Goal: Answer question/provide support

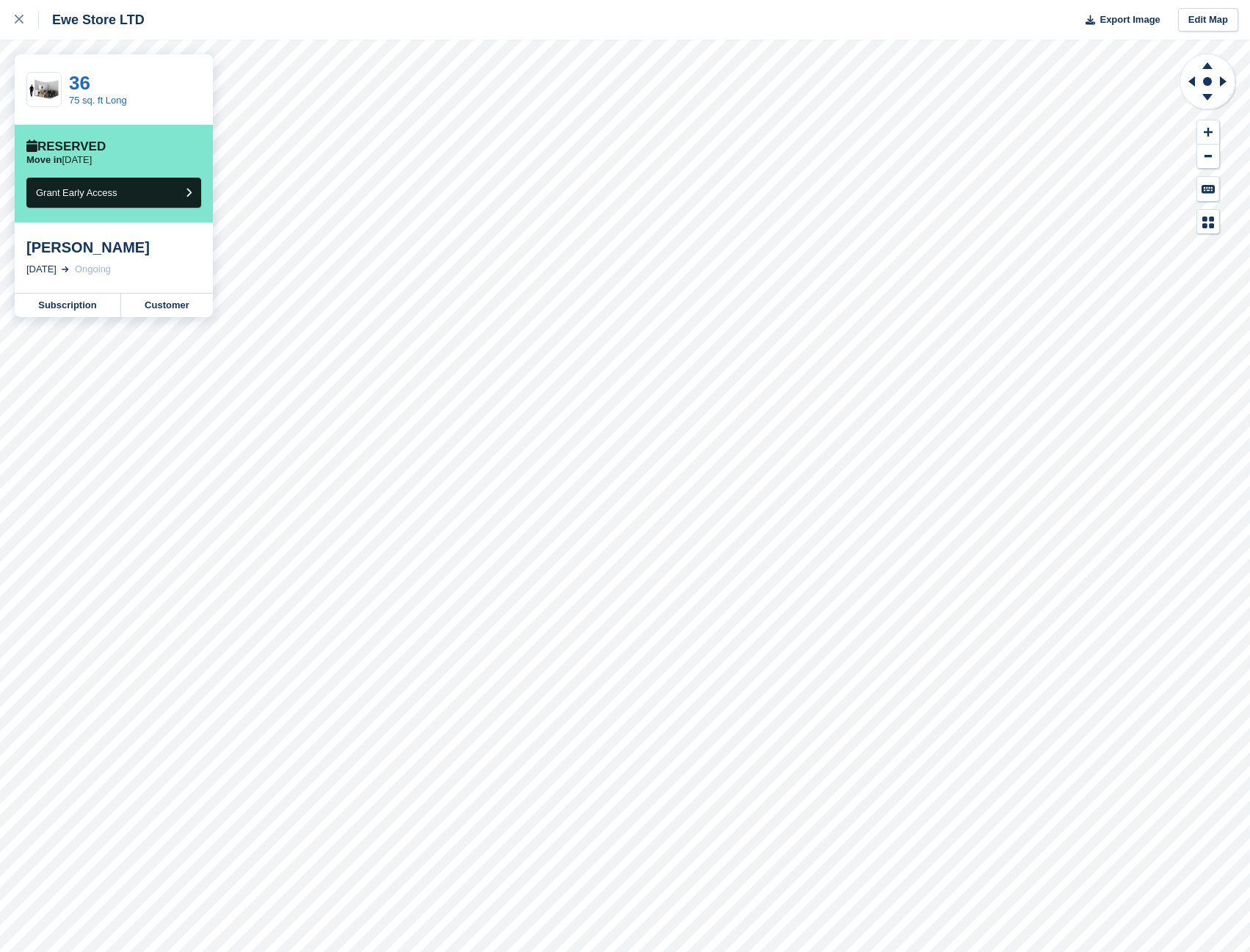
click at [247, 23] on div "Ewe Store LTD Export Image Edit Map" at bounding box center [625, 19] width 1250 height 40
click at [28, 20] on div at bounding box center [27, 20] width 24 height 18
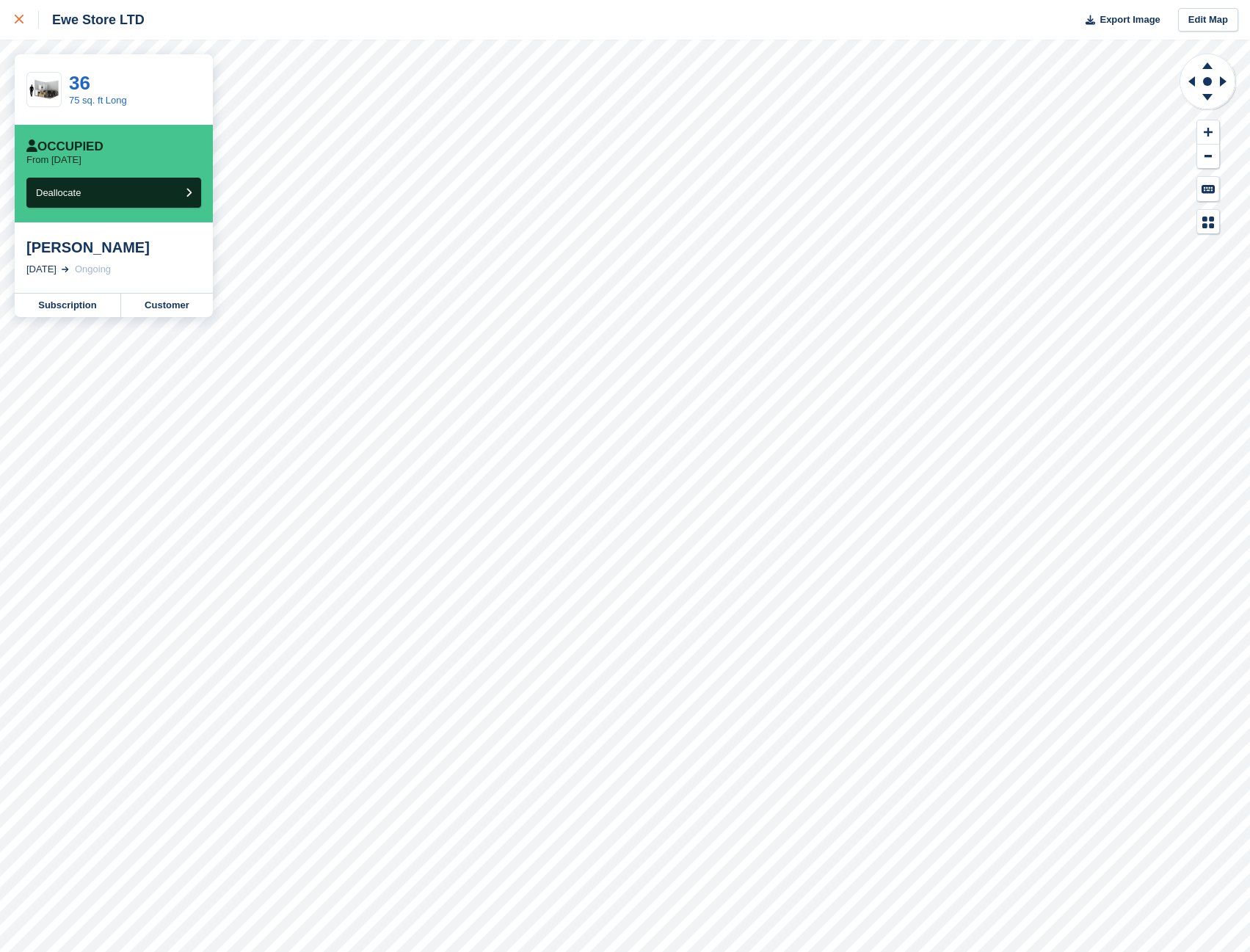
click at [13, 24] on link at bounding box center [19, 19] width 39 height 40
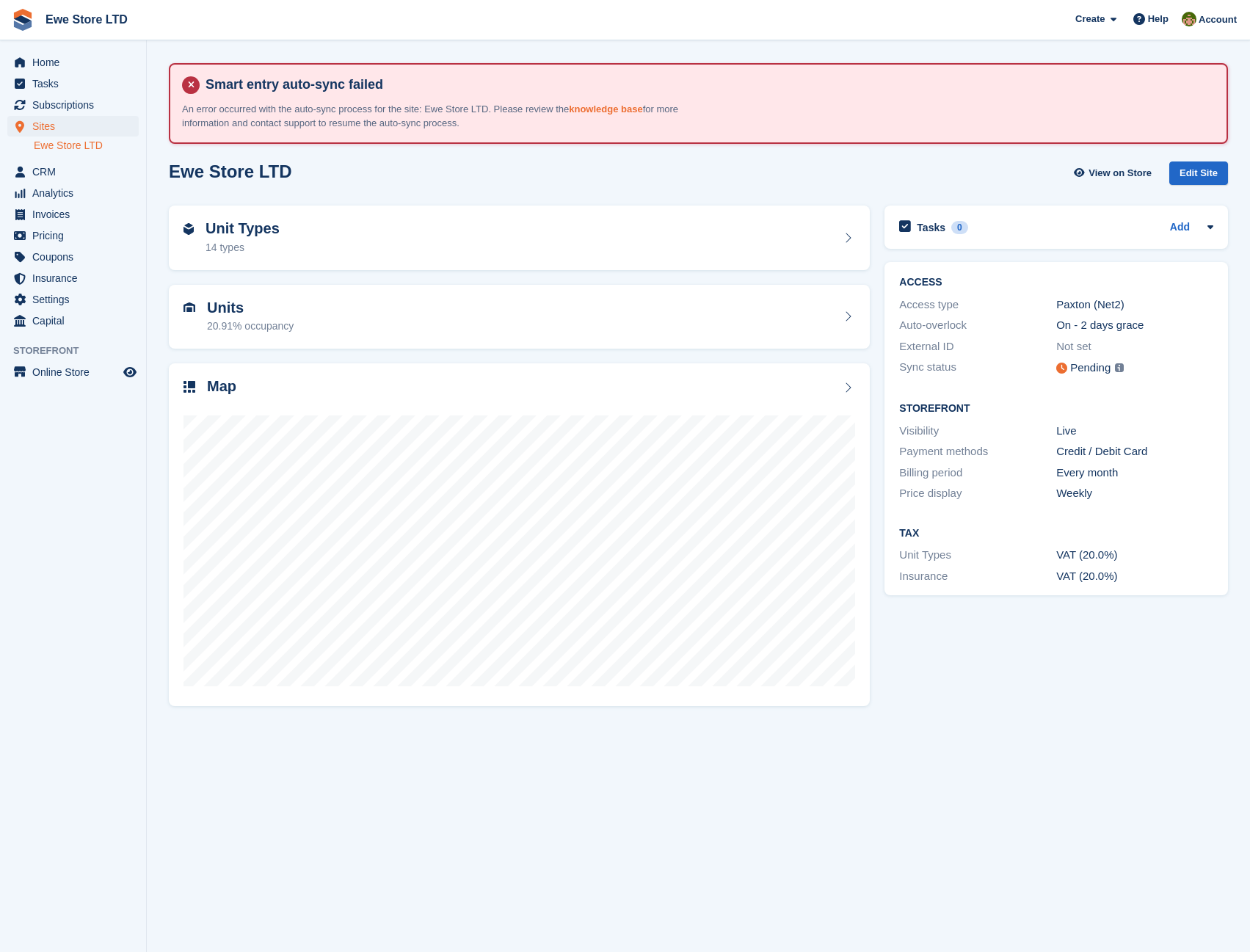
click at [586, 107] on link "knowledge base" at bounding box center [606, 109] width 73 height 11
click at [1119, 368] on img at bounding box center [1119, 367] width 9 height 9
click at [1056, 369] on icon at bounding box center [1062, 368] width 11 height 11
click at [1118, 368] on img at bounding box center [1119, 367] width 9 height 9
click at [50, 301] on span "Settings" at bounding box center [76, 299] width 88 height 20
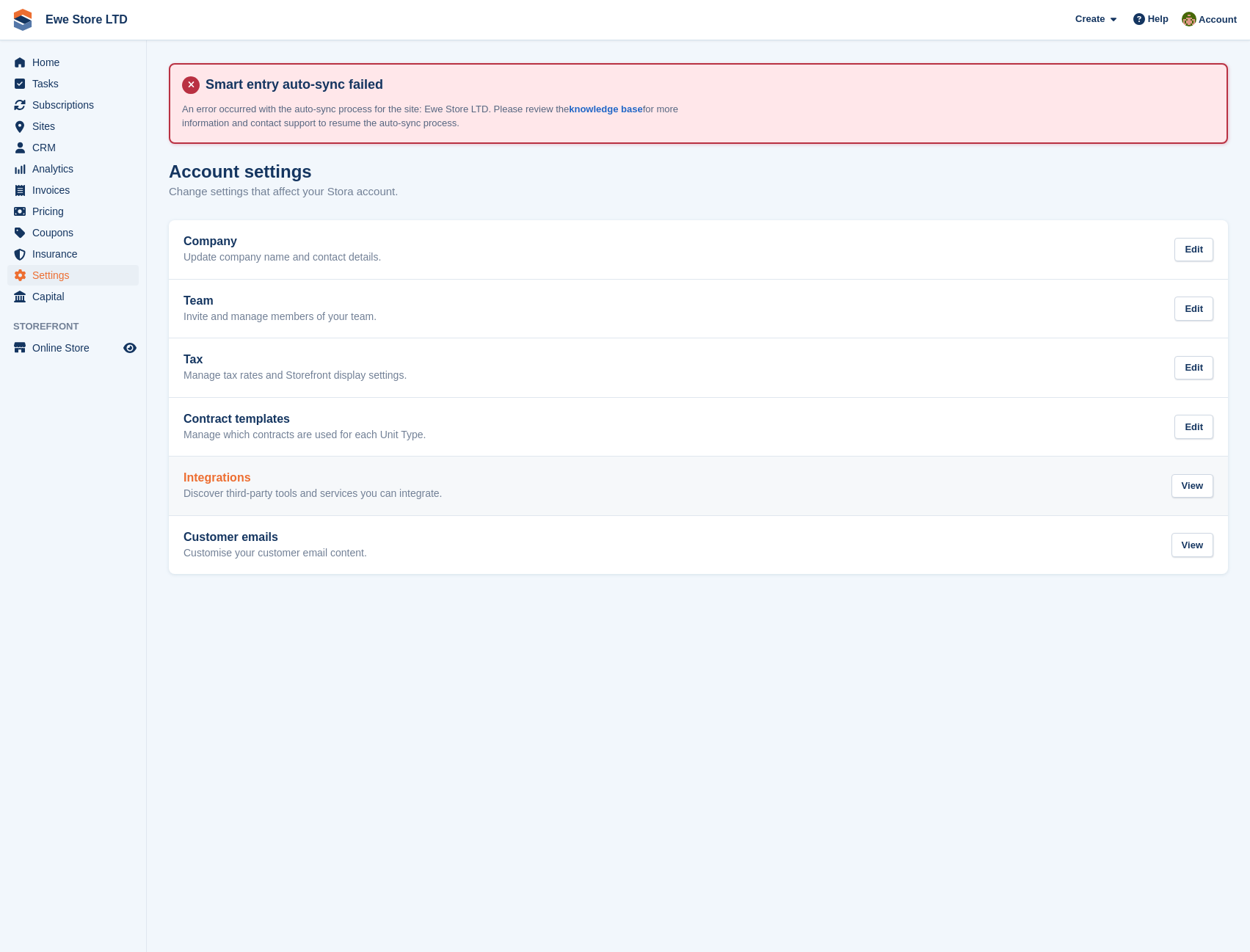
click at [371, 501] on link "Integrations Discover third-party tools and services you can integrate. View" at bounding box center [698, 486] width 1059 height 59
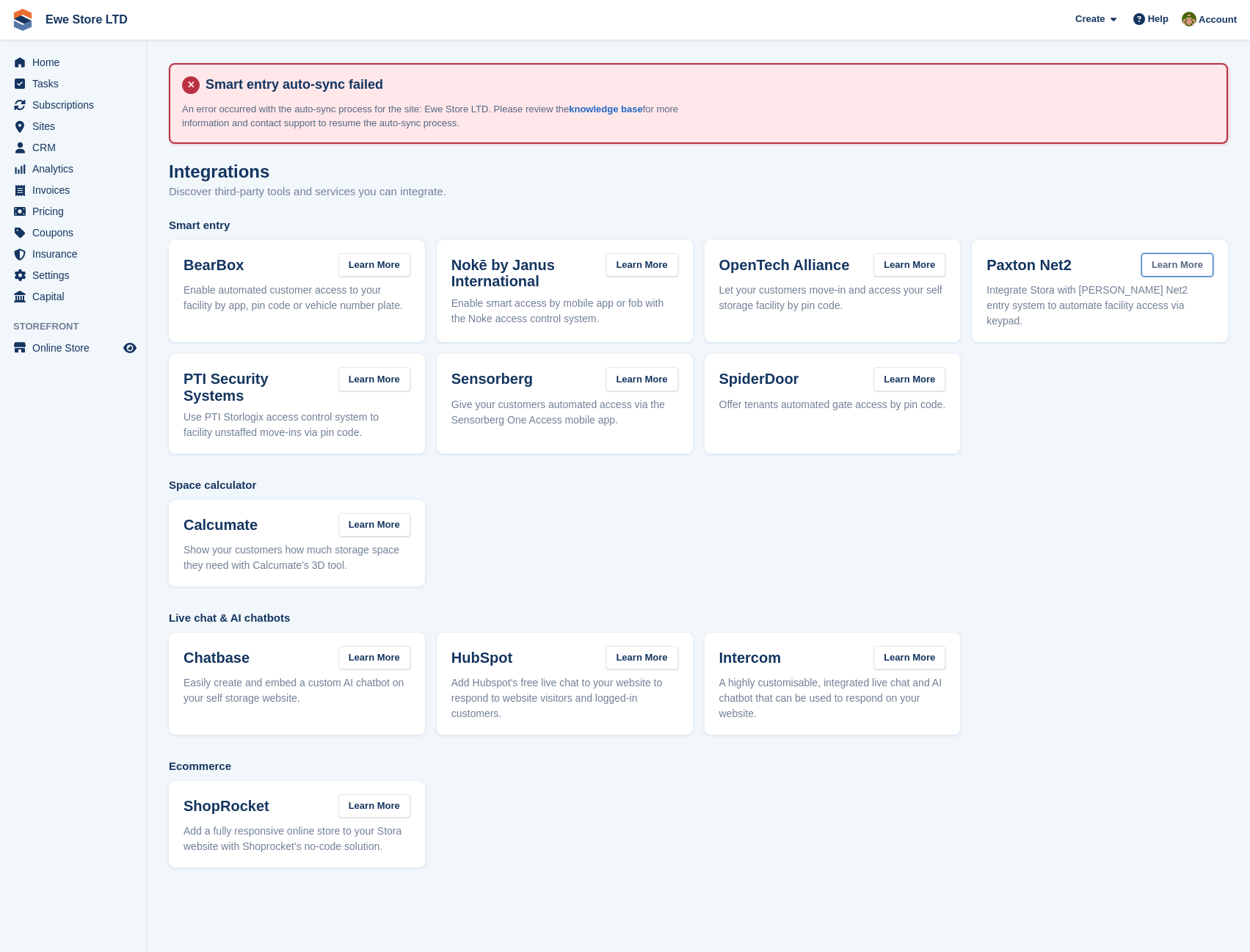
click at [1169, 263] on link "Learn More" at bounding box center [1177, 266] width 72 height 24
click at [1164, 21] on span "Help" at bounding box center [1158, 19] width 20 height 15
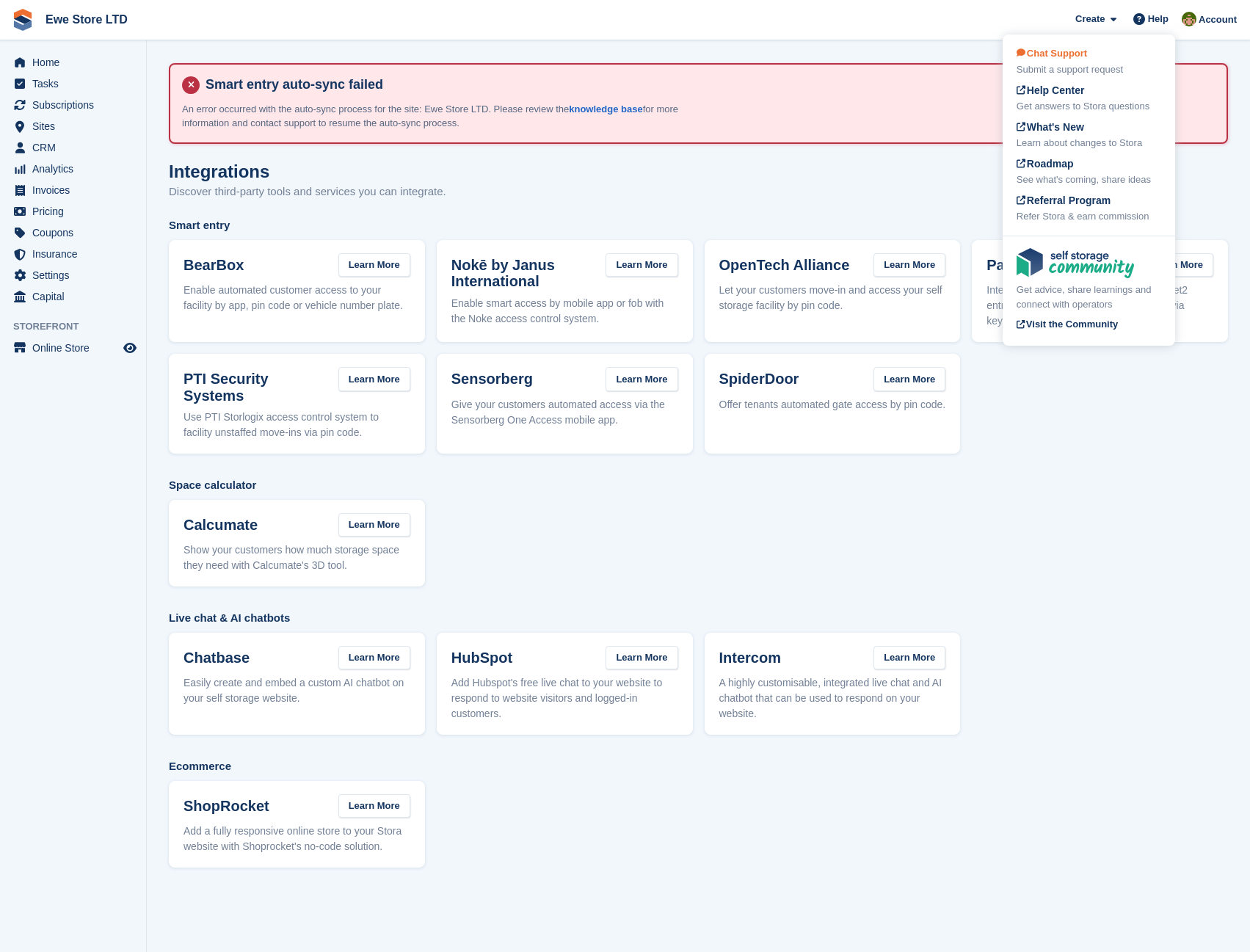
click at [1086, 69] on div "Submit a support request" at bounding box center [1089, 69] width 145 height 15
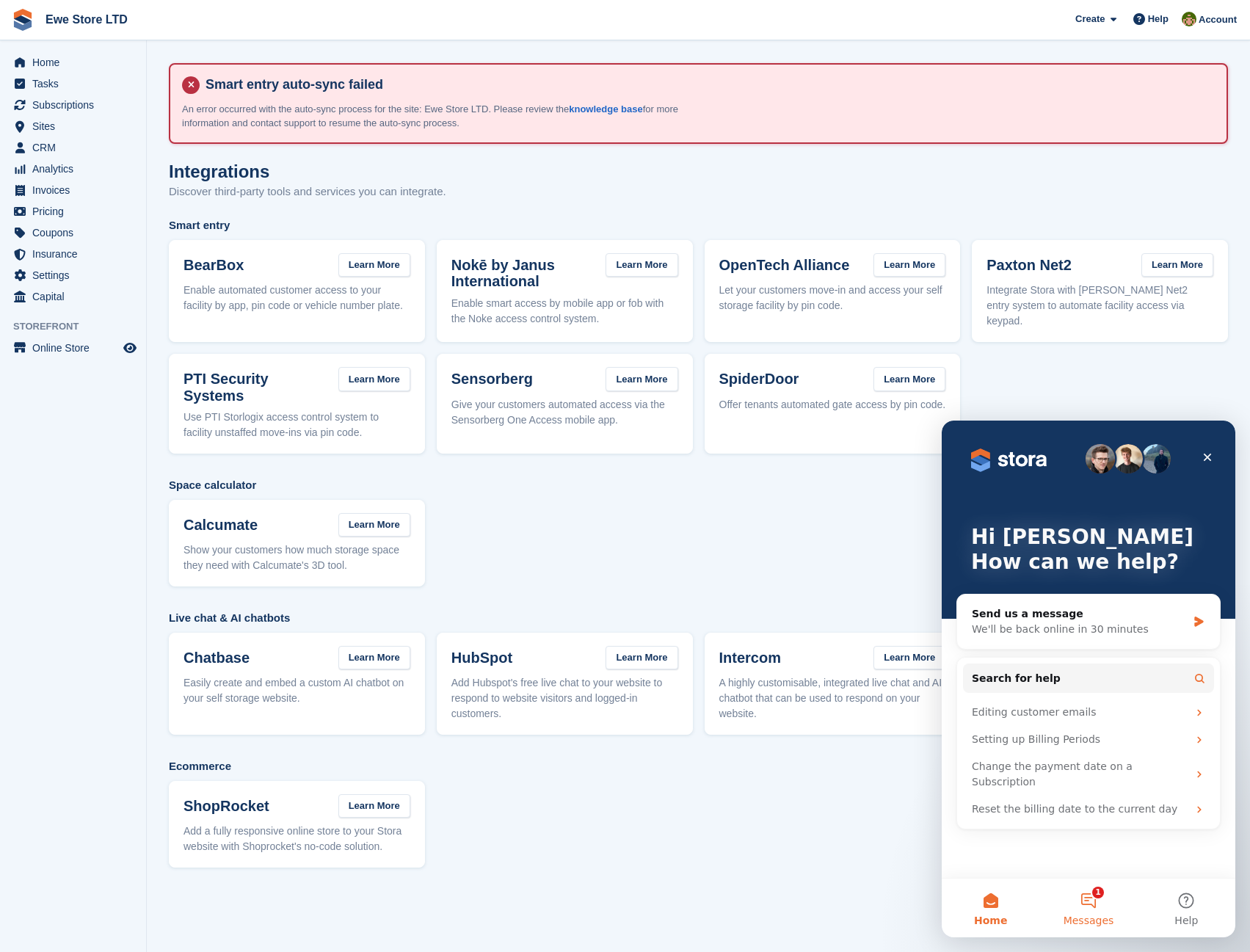
click at [1088, 900] on button "1 Messages" at bounding box center [1088, 908] width 98 height 59
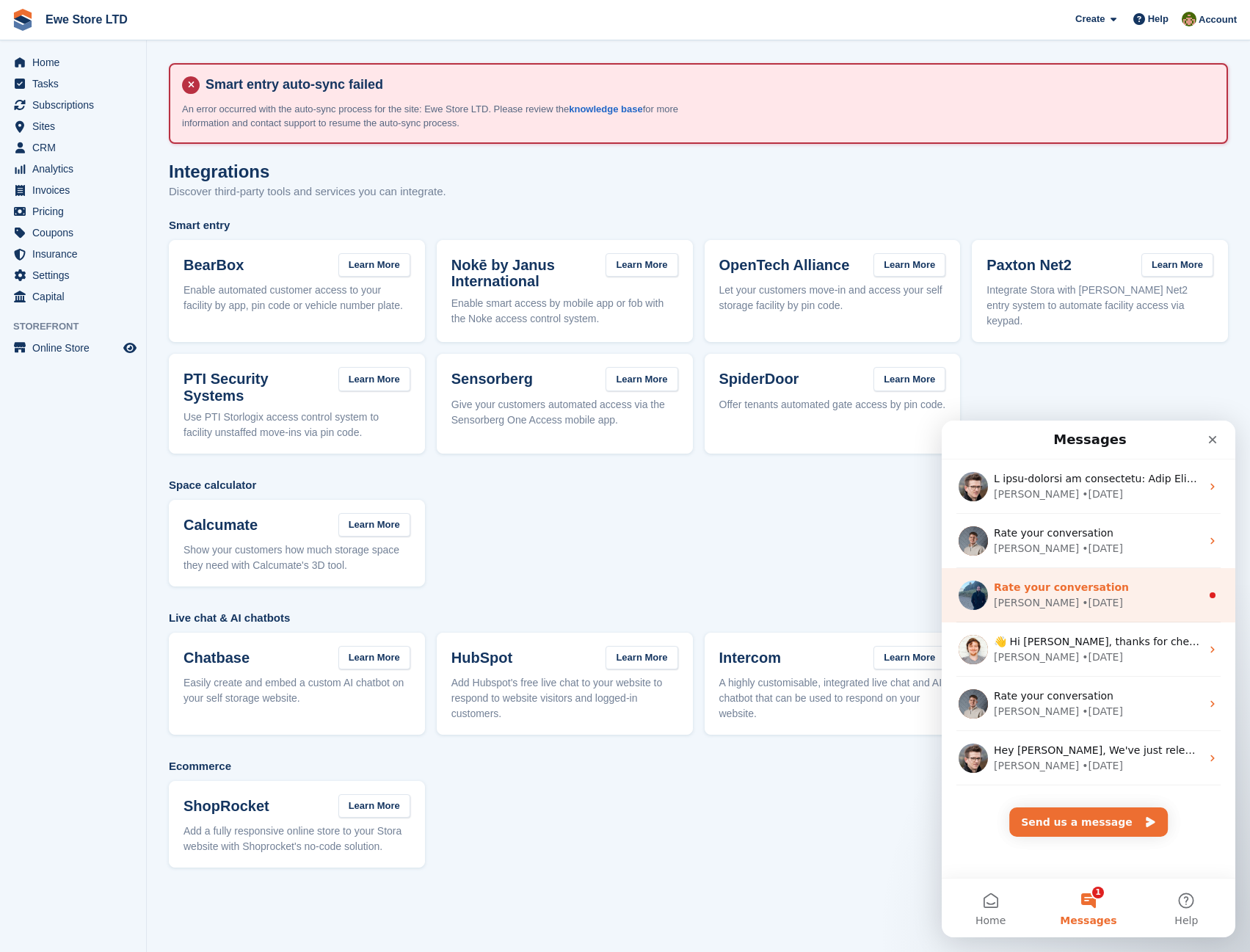
click at [1097, 610] on div "Brian • 20w ago" at bounding box center [1097, 602] width 207 height 15
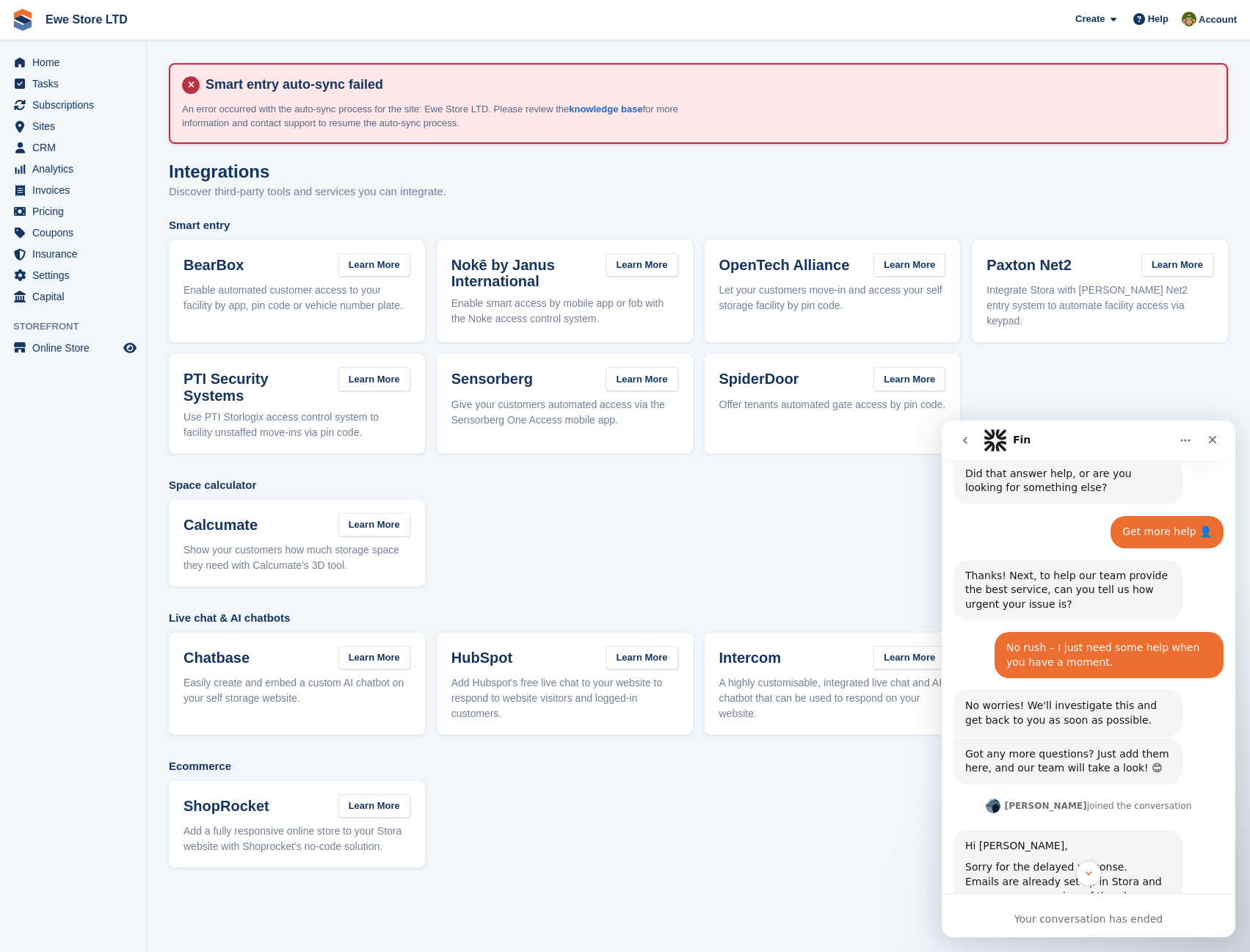
scroll to position [554, 0]
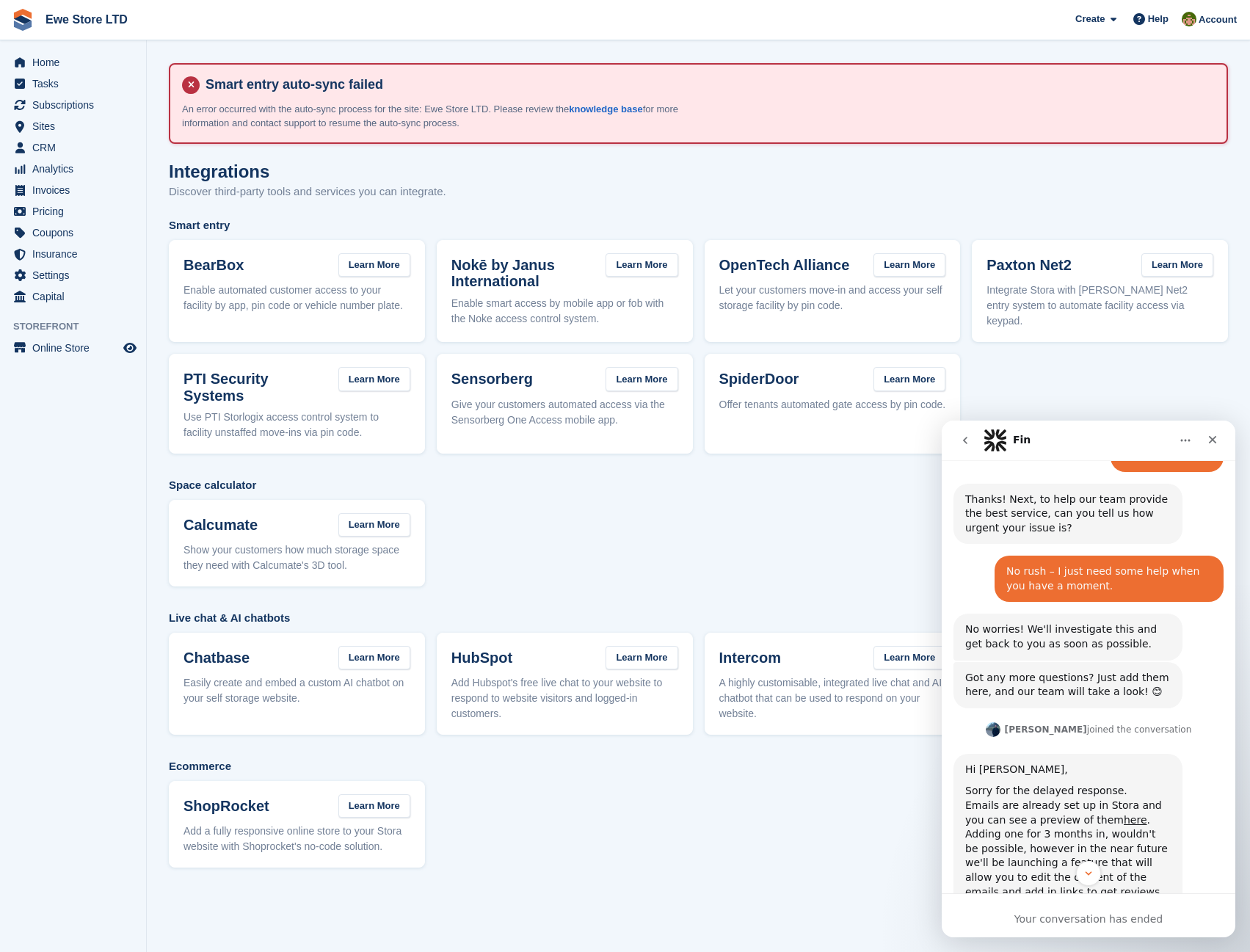
click at [961, 443] on icon "go back" at bounding box center [965, 440] width 12 height 12
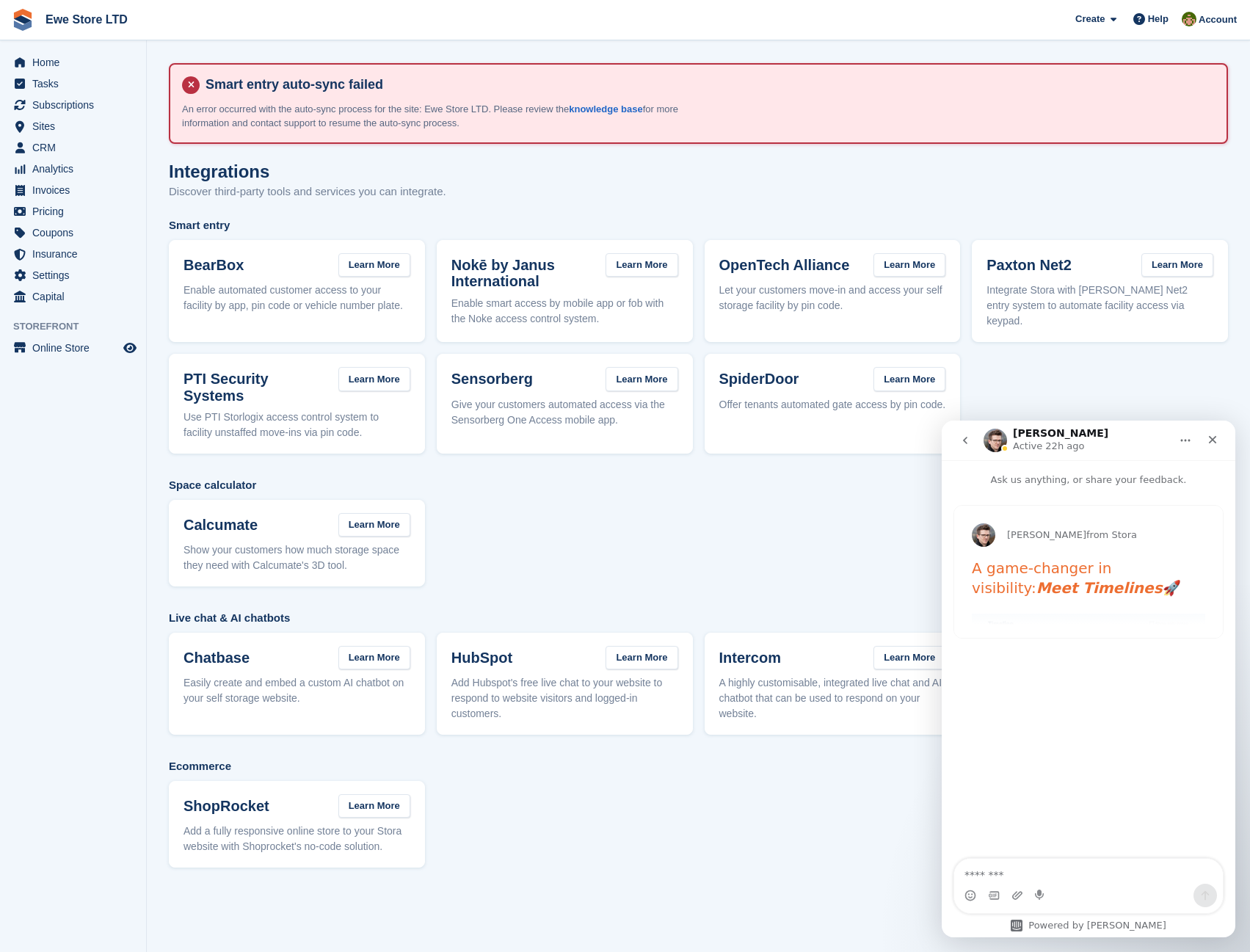
click at [970, 437] on icon "go back" at bounding box center [965, 440] width 12 height 12
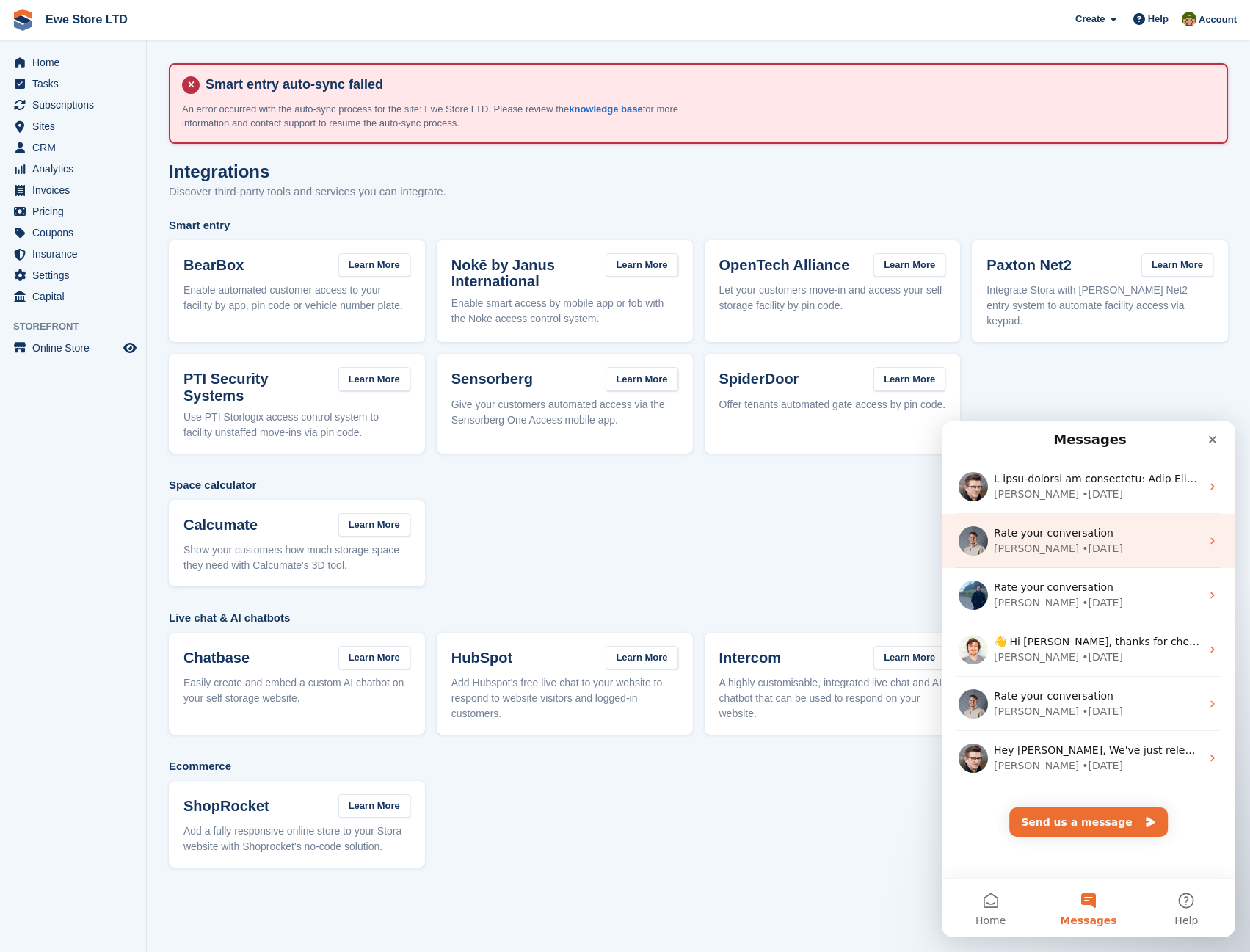
click at [1067, 532] on span "Rate your conversation" at bounding box center [1054, 533] width 120 height 12
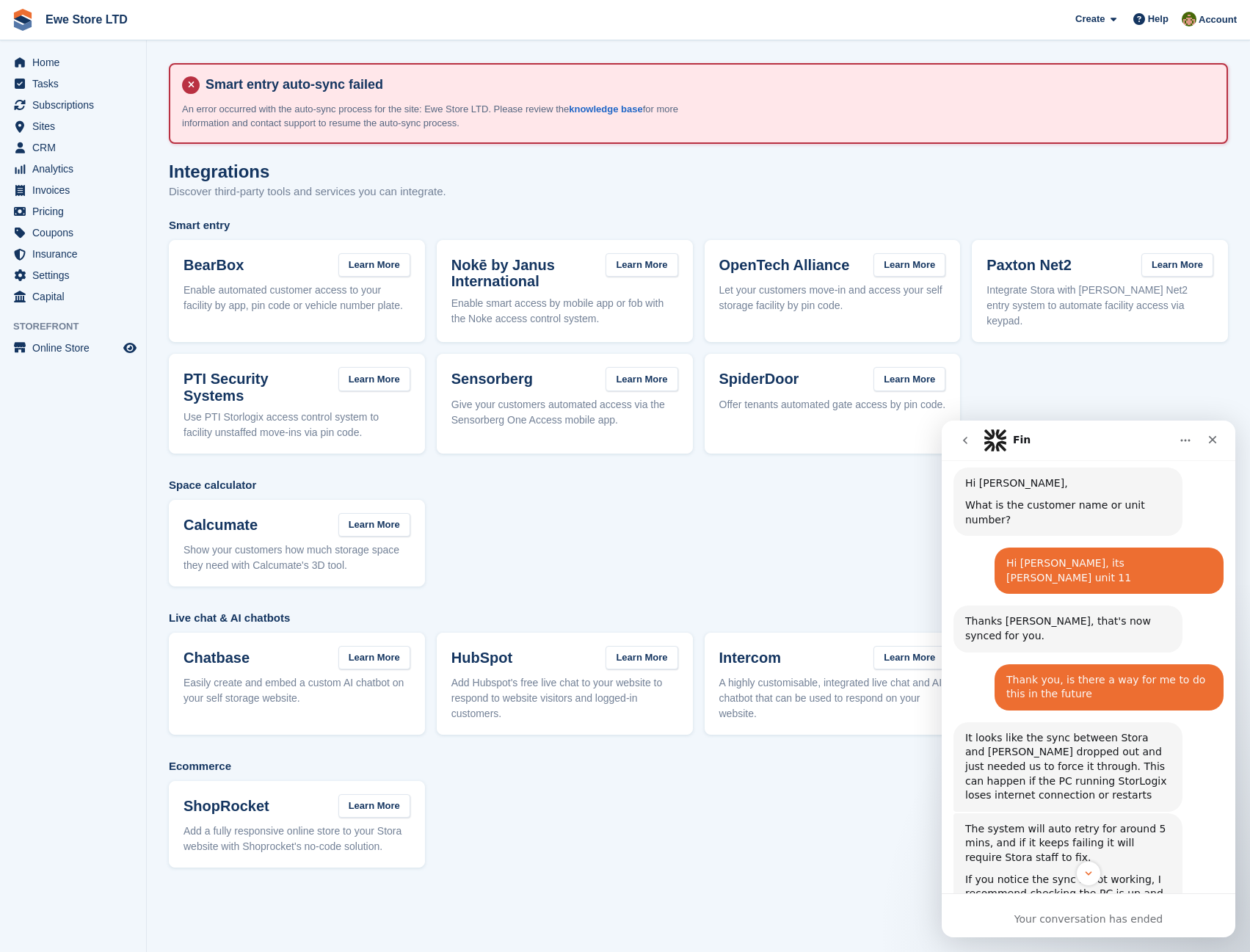
scroll to position [967, 0]
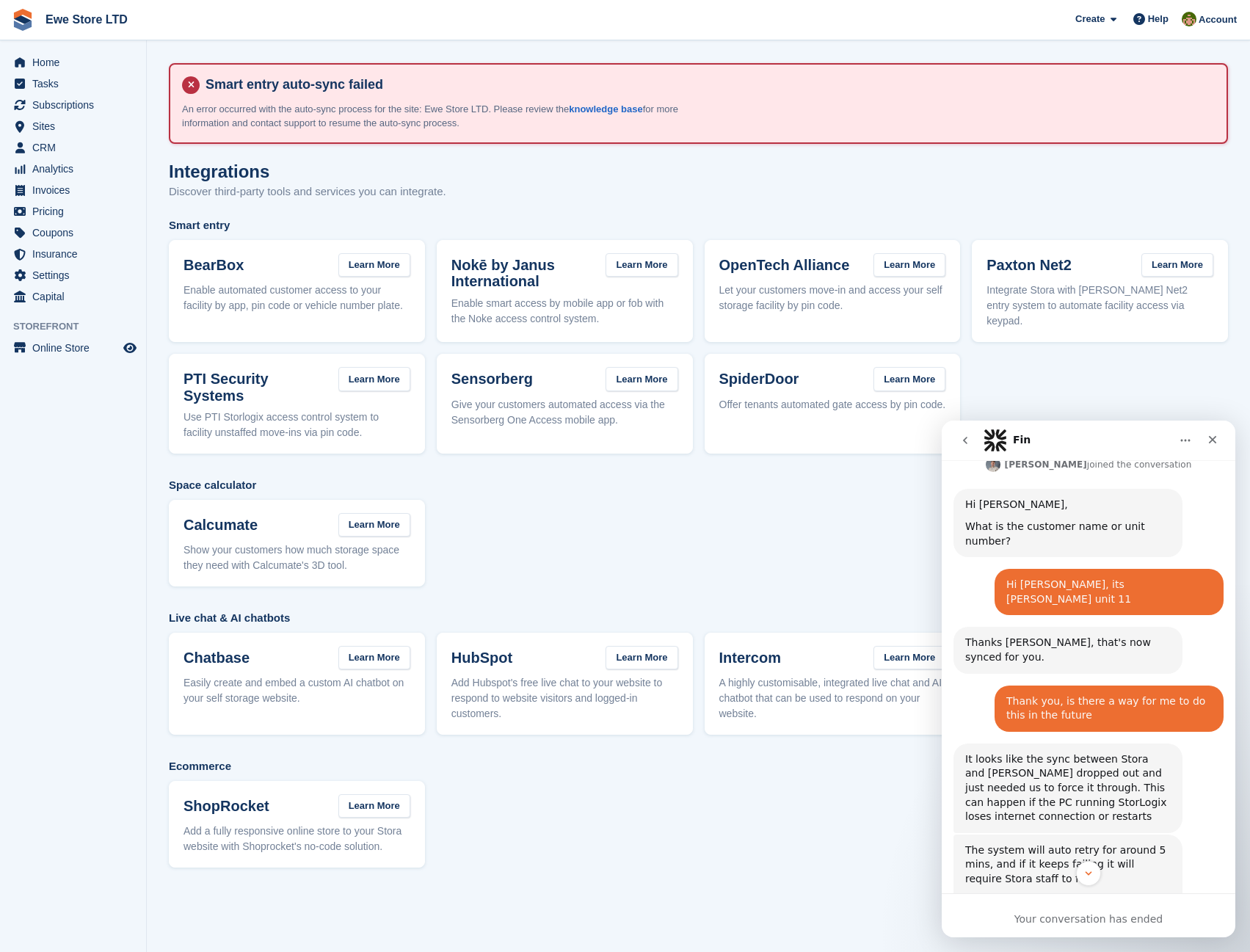
click at [1022, 753] on div "It looks like the sync between Stora and paxton dropped out and just needed us …" at bounding box center [1068, 788] width 206 height 72
copy div "StorLogix"
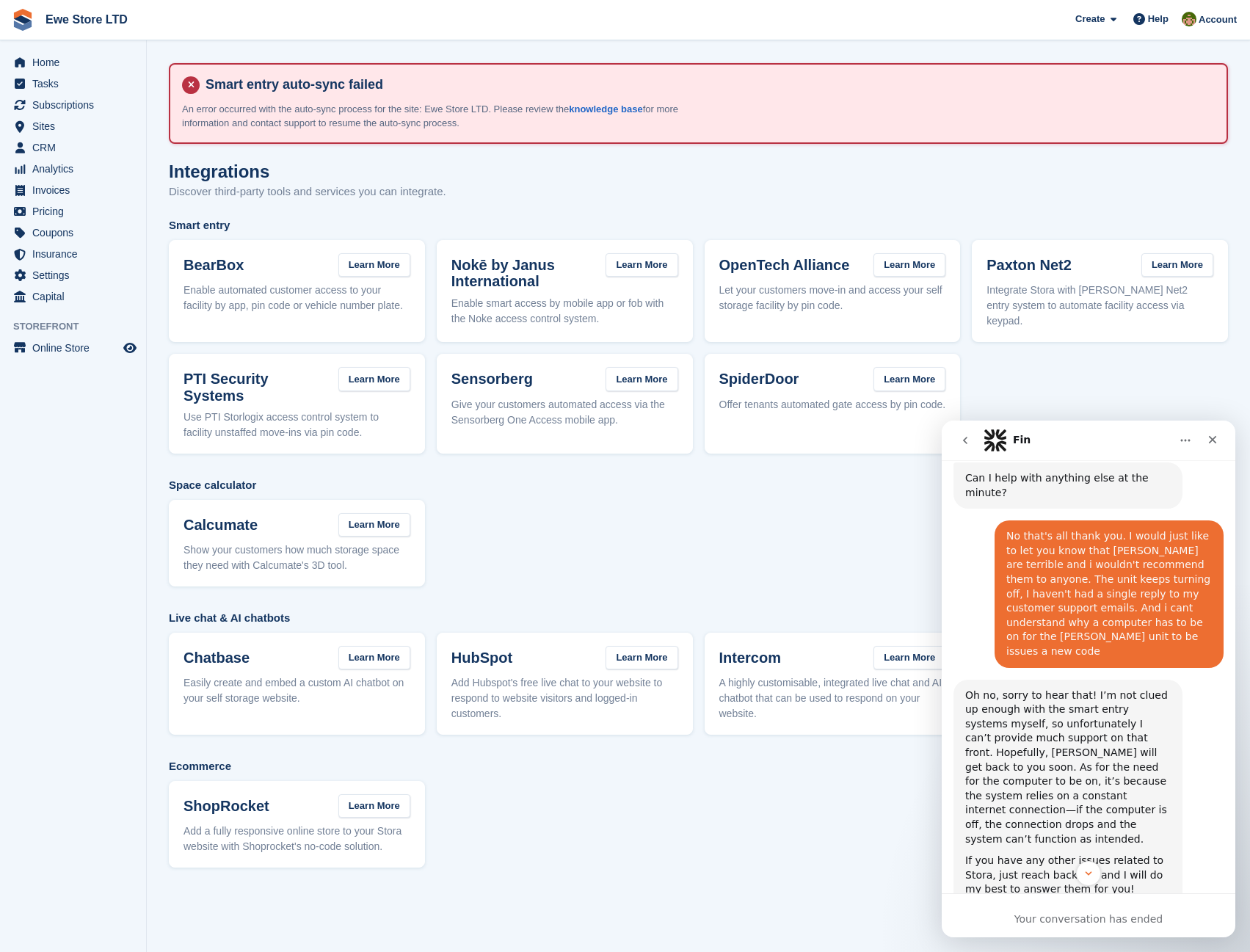
scroll to position [1628, 0]
click at [961, 442] on icon "go back" at bounding box center [965, 440] width 12 height 12
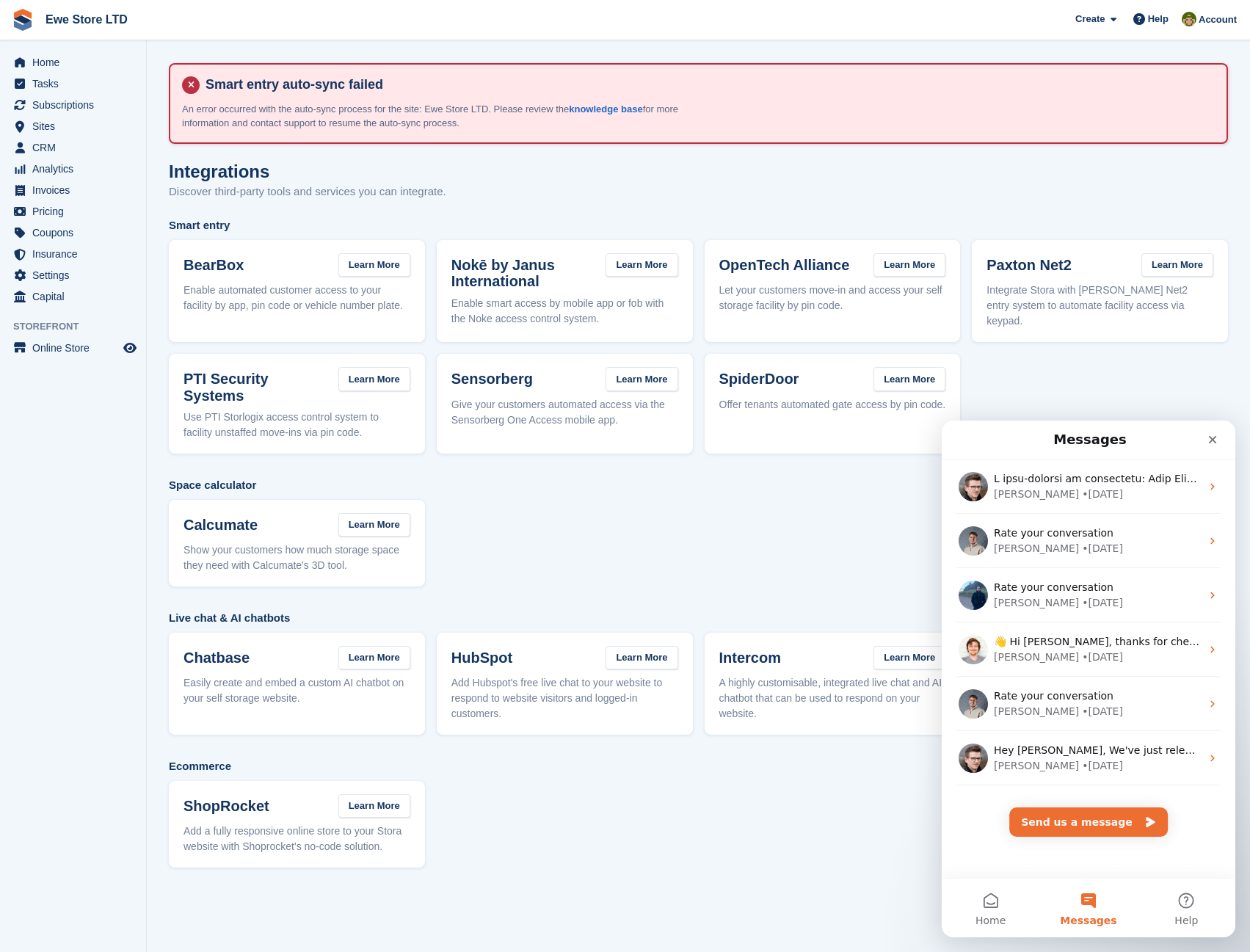
scroll to position [0, 0]
click at [1081, 821] on button "Send us a message" at bounding box center [1089, 822] width 158 height 29
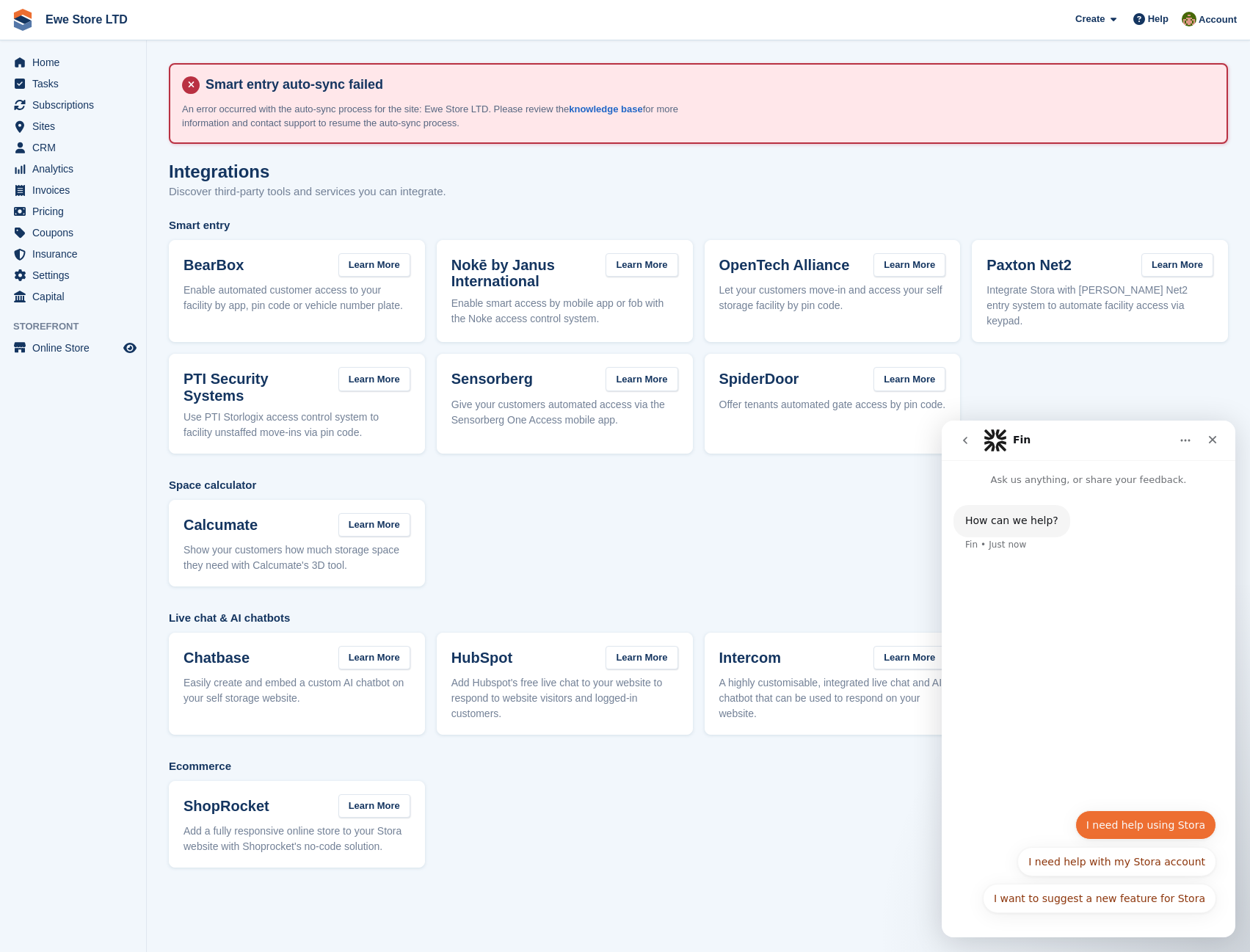
click at [1133, 817] on button "I need help using Stora" at bounding box center [1146, 825] width 141 height 29
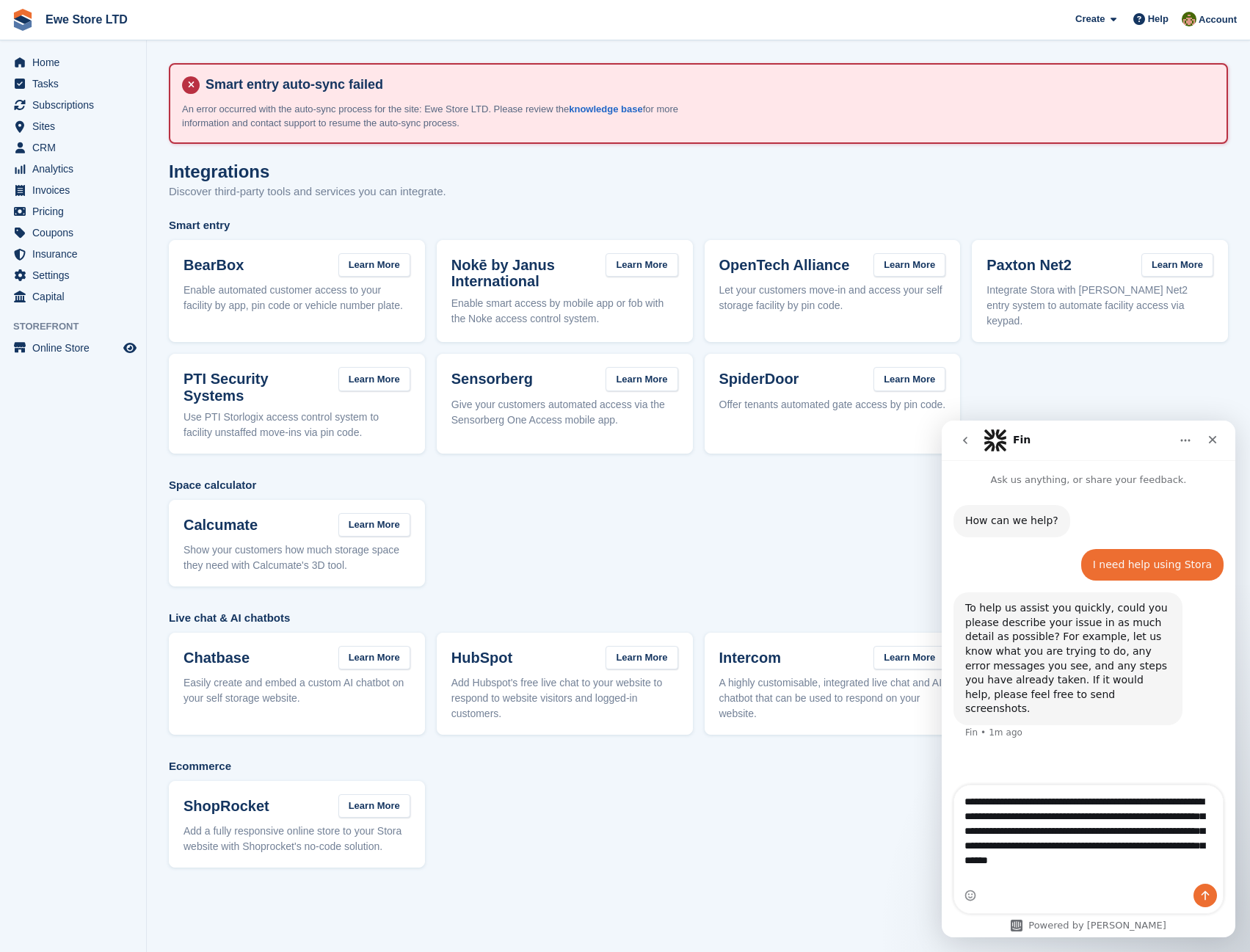
click at [1102, 870] on textarea "**********" at bounding box center [1089, 828] width 269 height 84
drag, startPoint x: 979, startPoint y: 837, endPoint x: 976, endPoint y: 845, distance: 8.5
type textarea "**********"
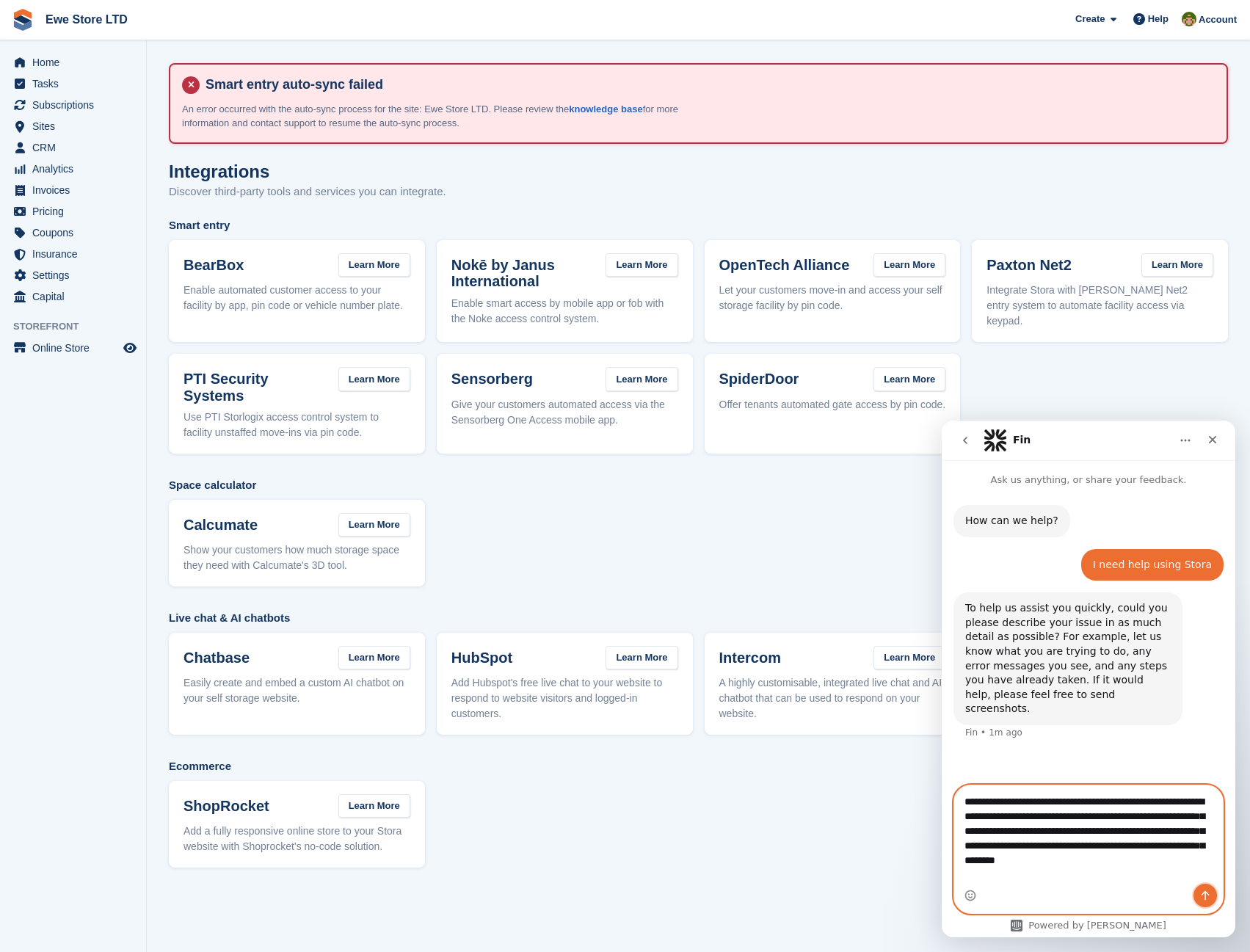
click at [1208, 895] on icon "Send a message…" at bounding box center [1206, 895] width 12 height 12
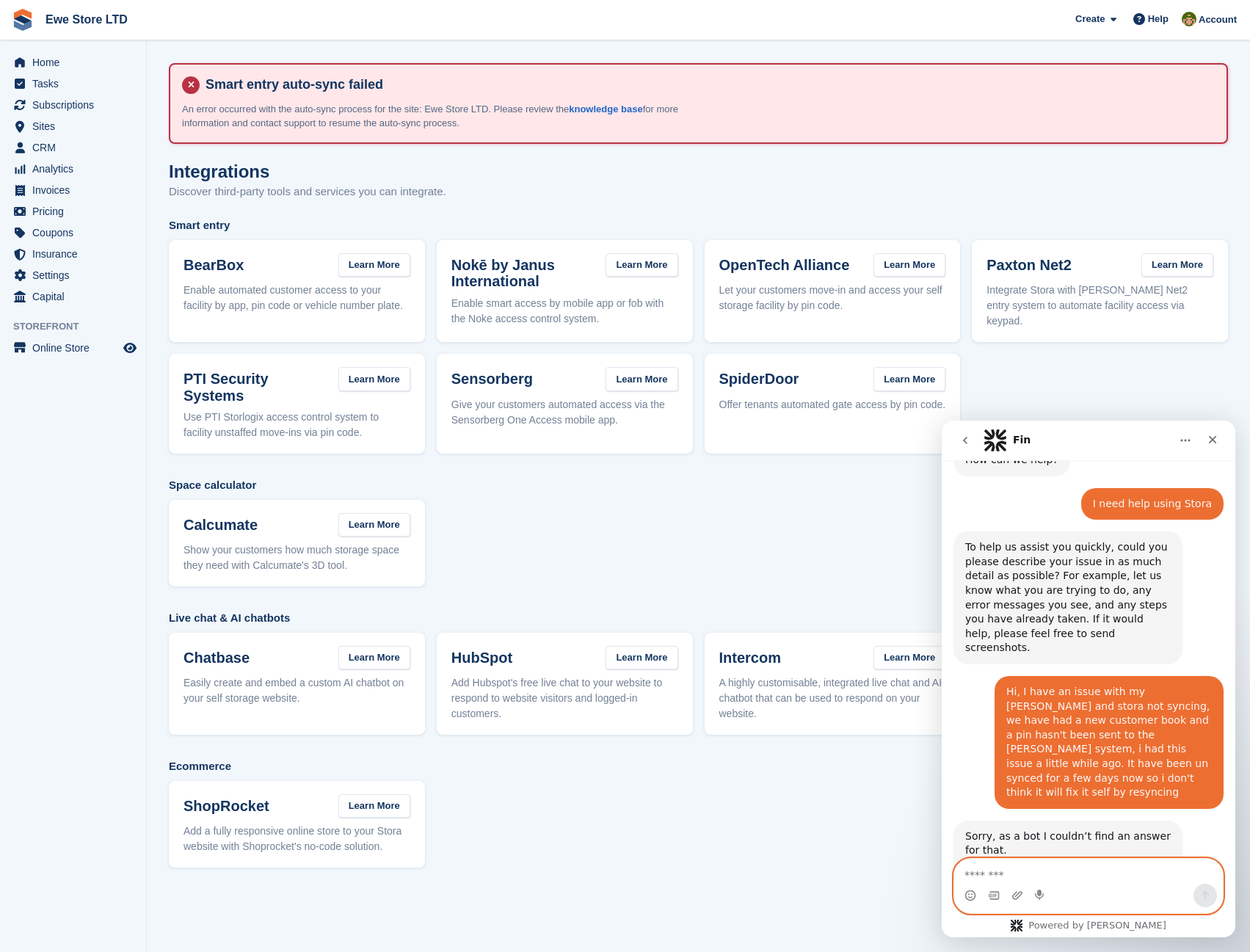
scroll to position [157, 0]
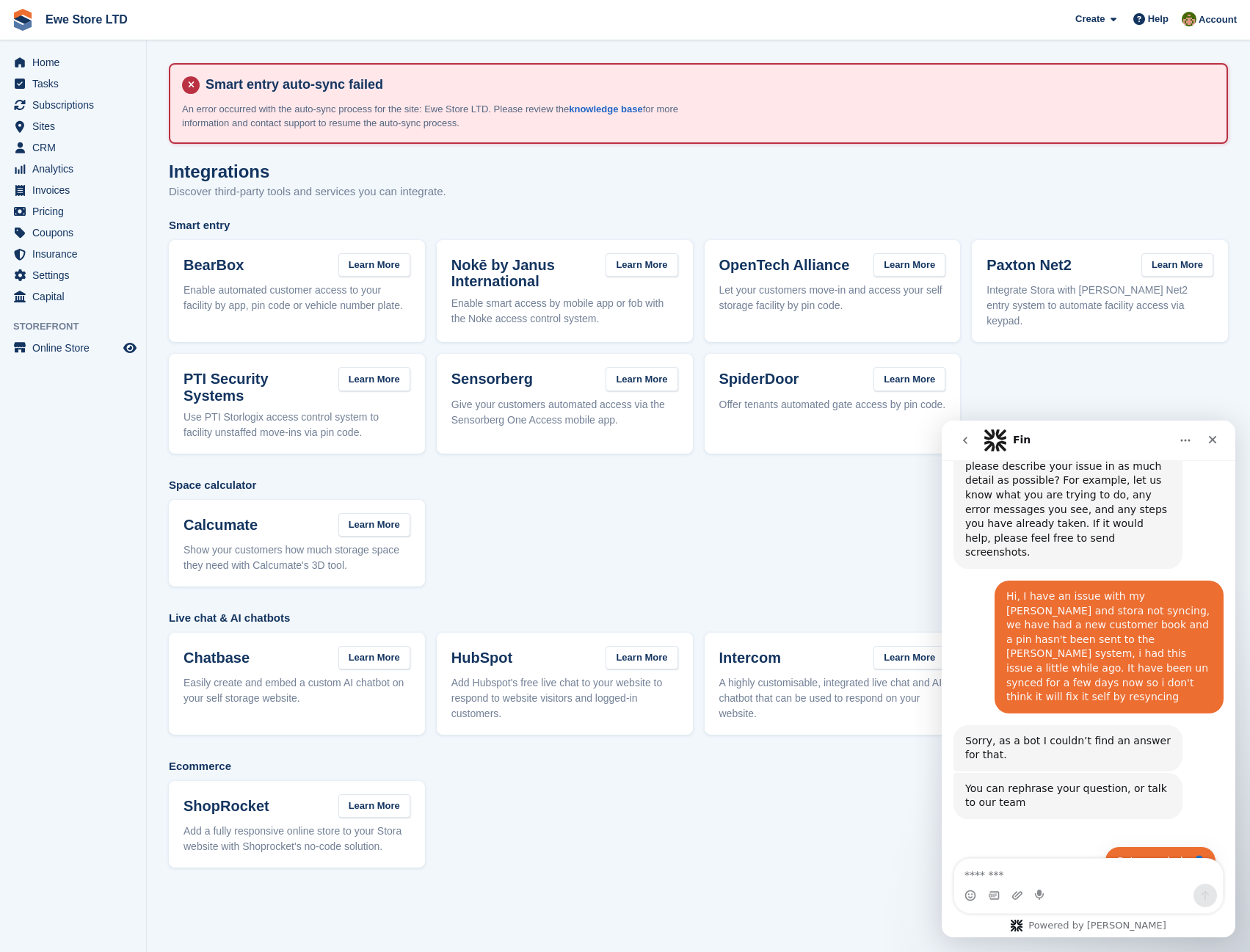
click at [1156, 846] on button "Get more help 👤" at bounding box center [1160, 861] width 111 height 29
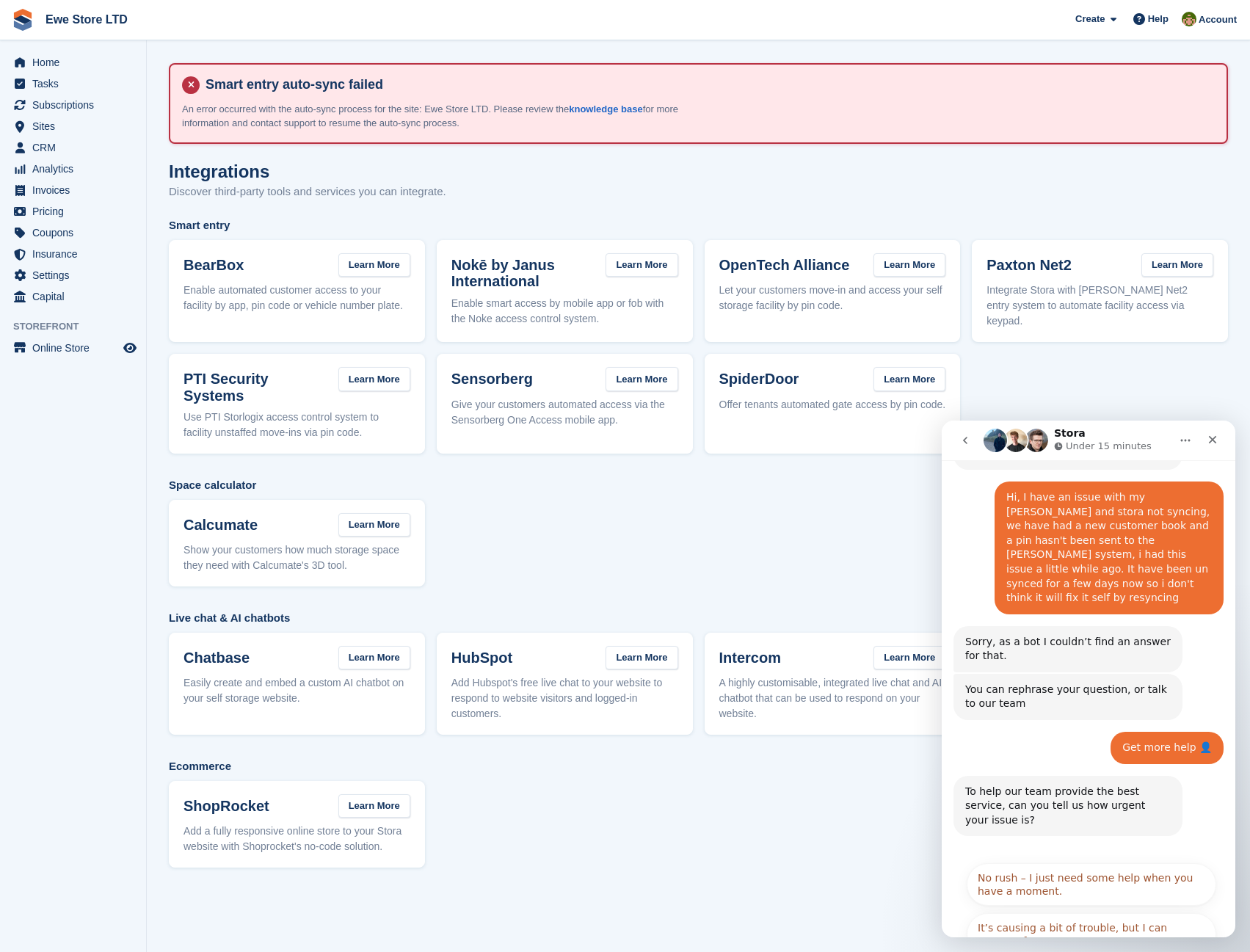
scroll to position [333, 0]
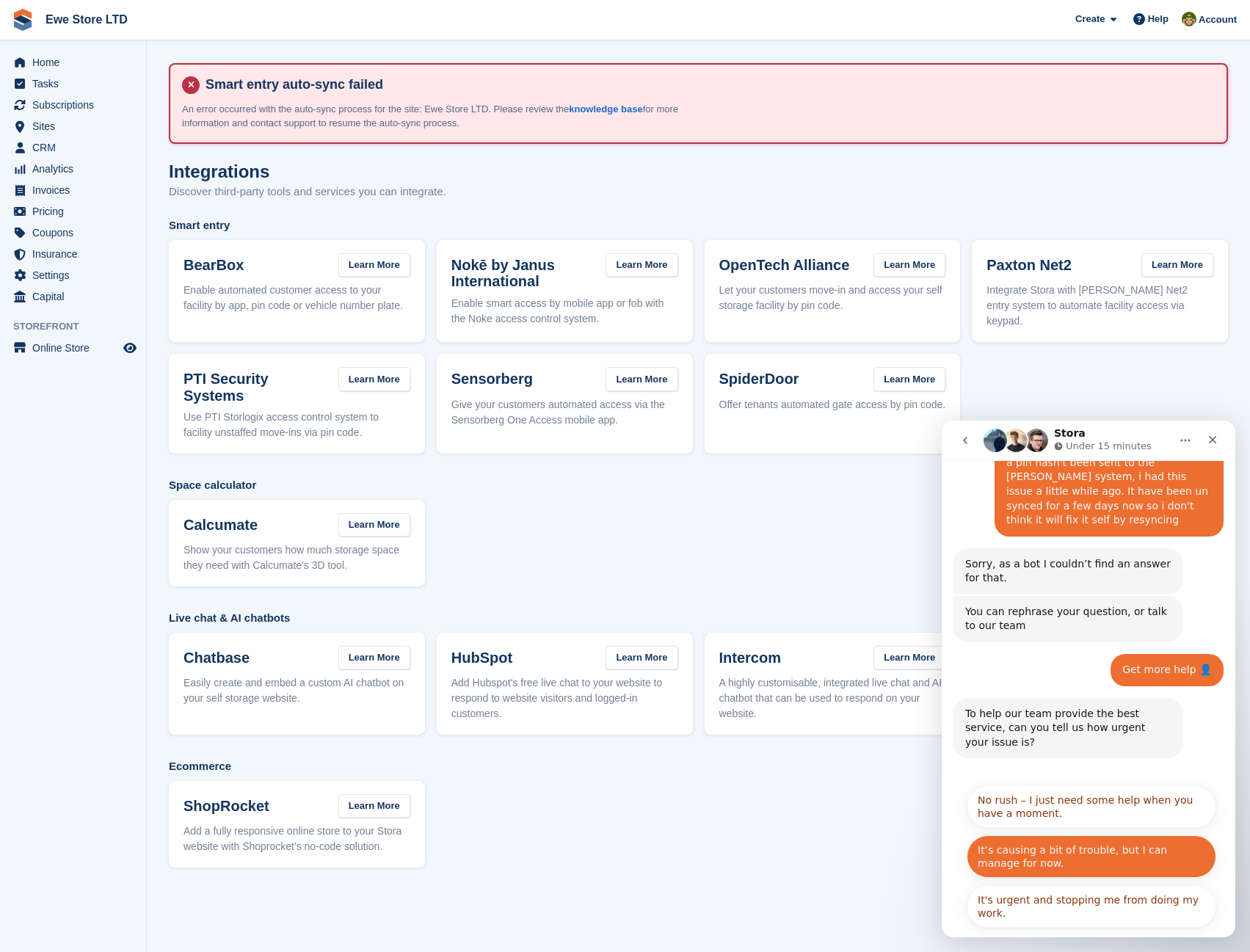
click at [1071, 836] on button "It’s causing a bit of trouble, but I can manage for now." at bounding box center [1091, 857] width 250 height 43
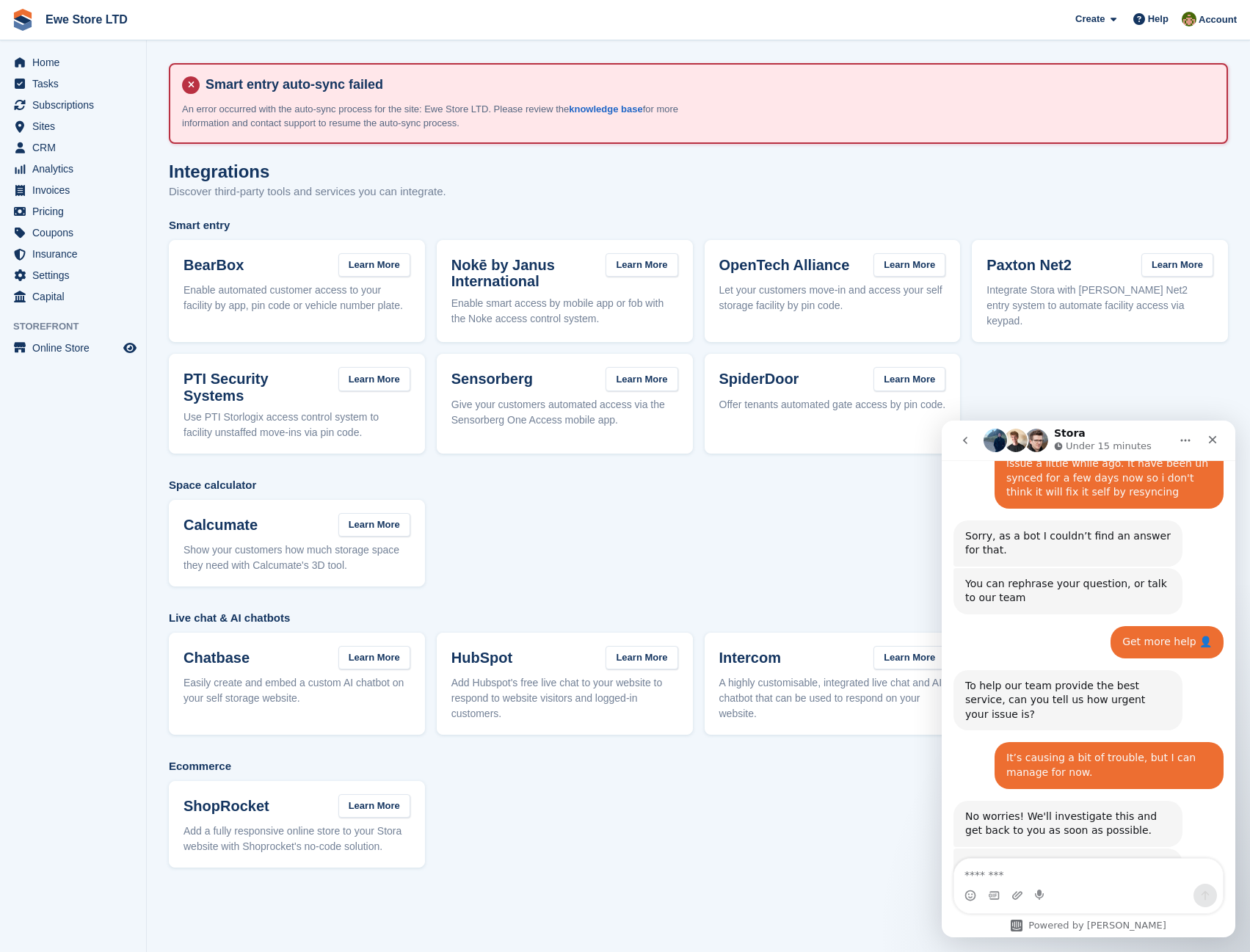
scroll to position [426, 0]
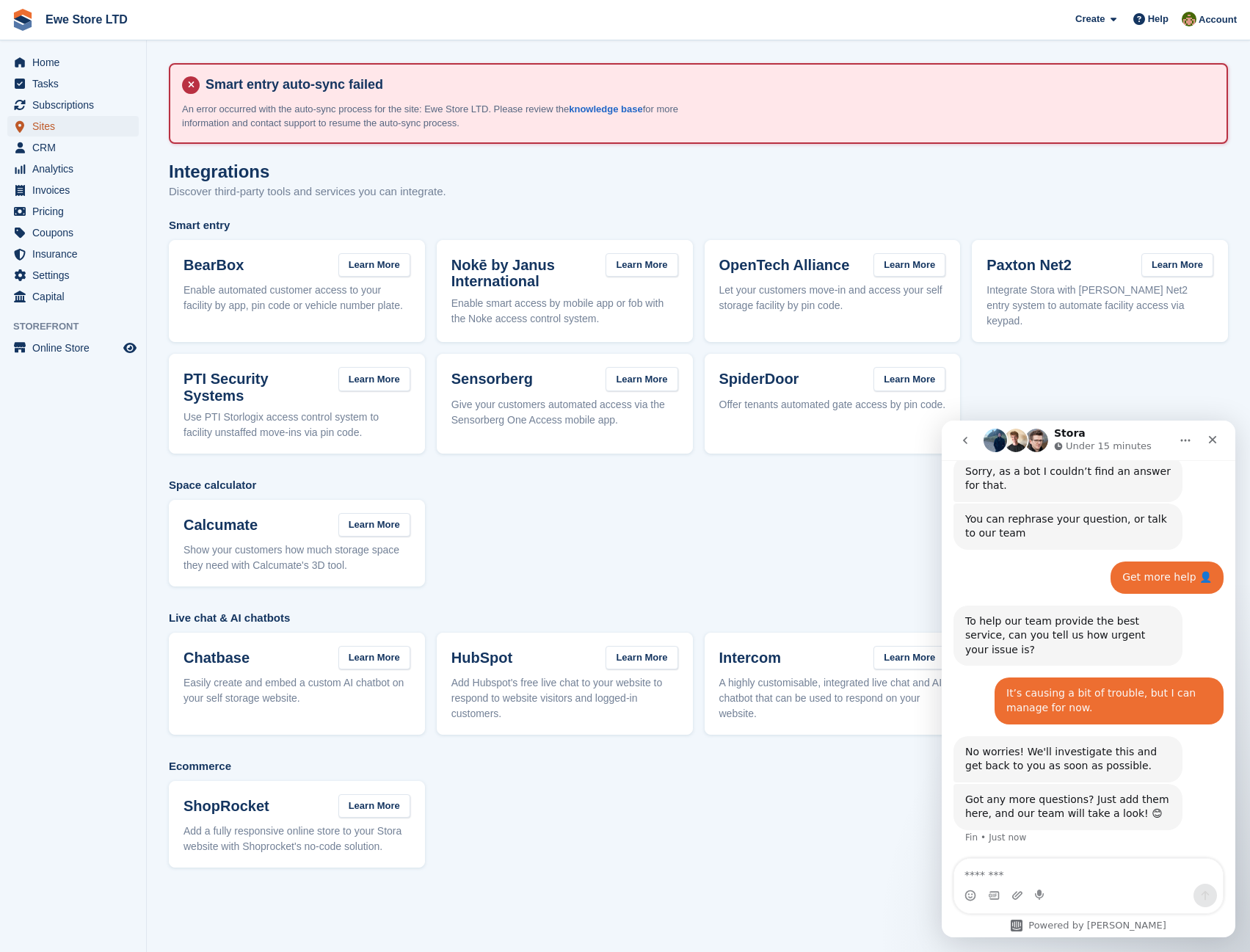
click at [51, 131] on span "Sites" at bounding box center [76, 126] width 88 height 20
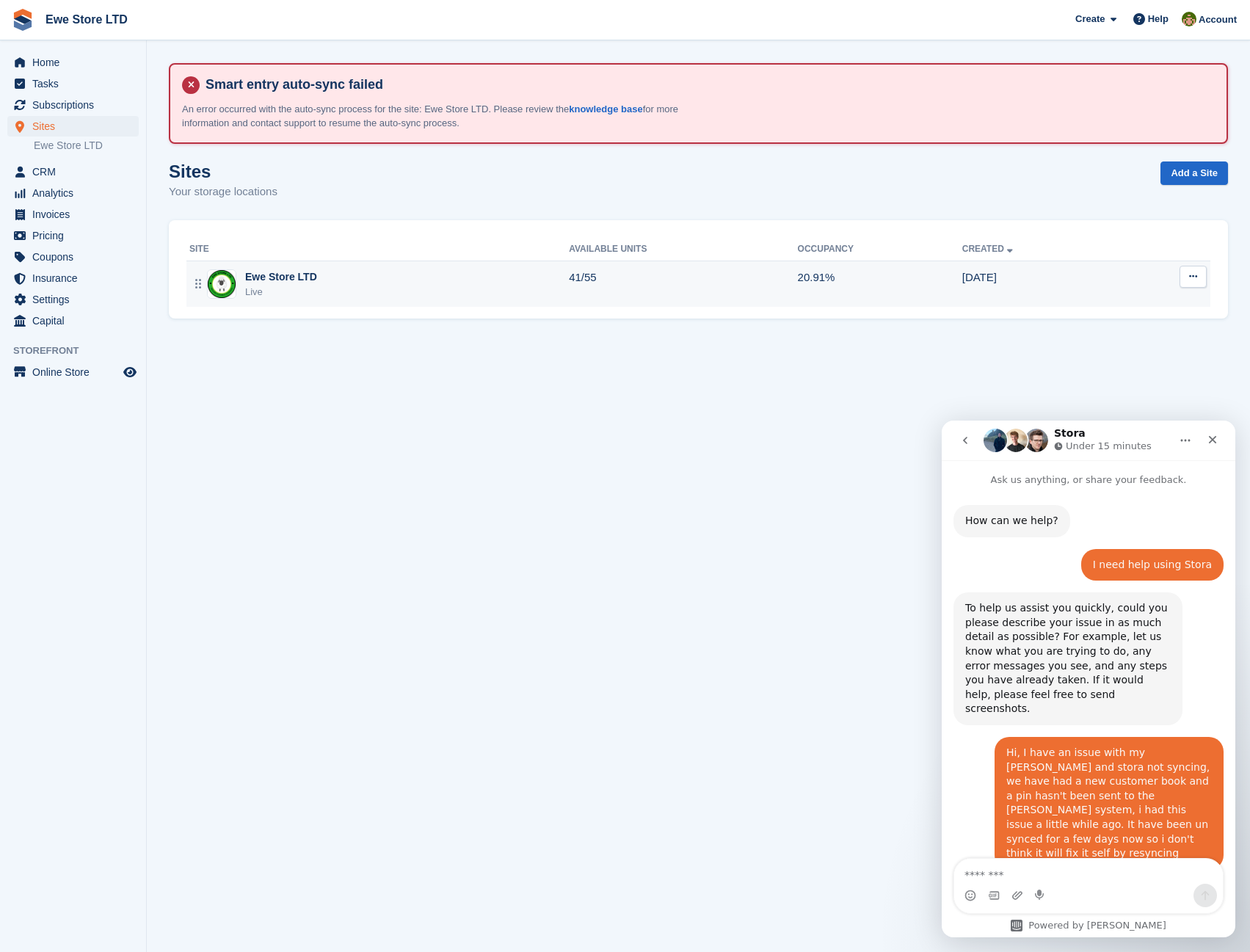
scroll to position [426, 0]
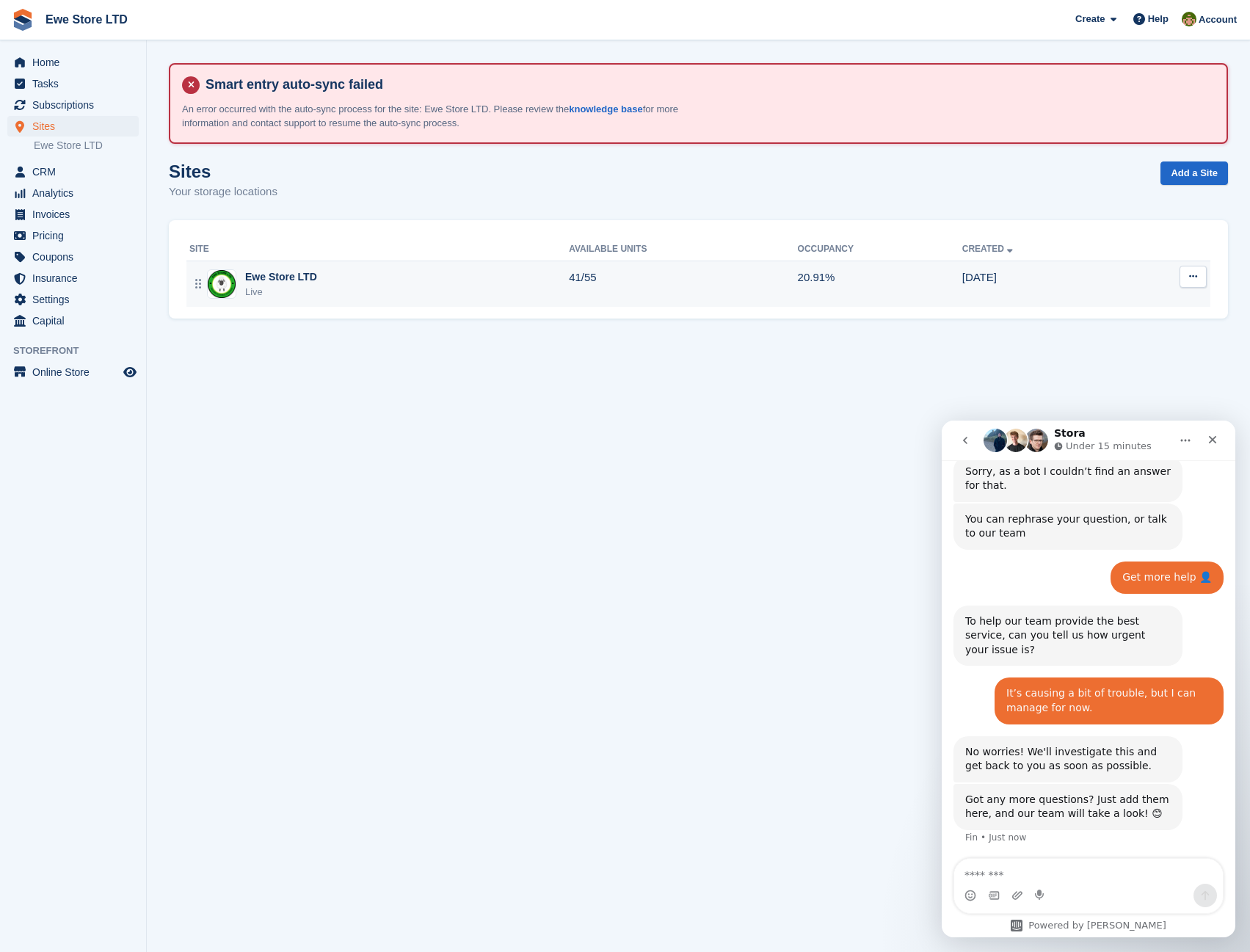
click at [254, 276] on div "Ewe Store LTD" at bounding box center [281, 277] width 72 height 15
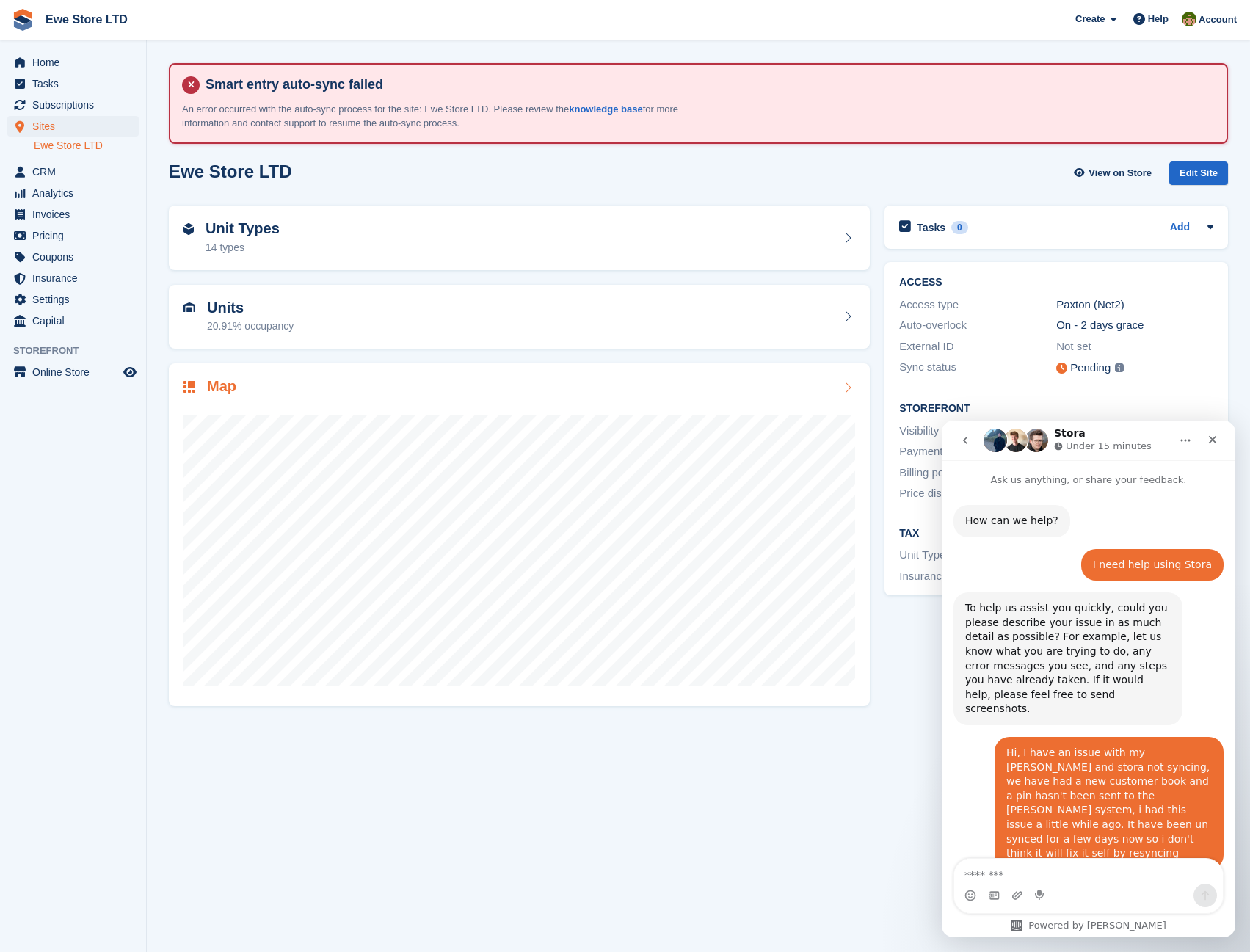
scroll to position [426, 0]
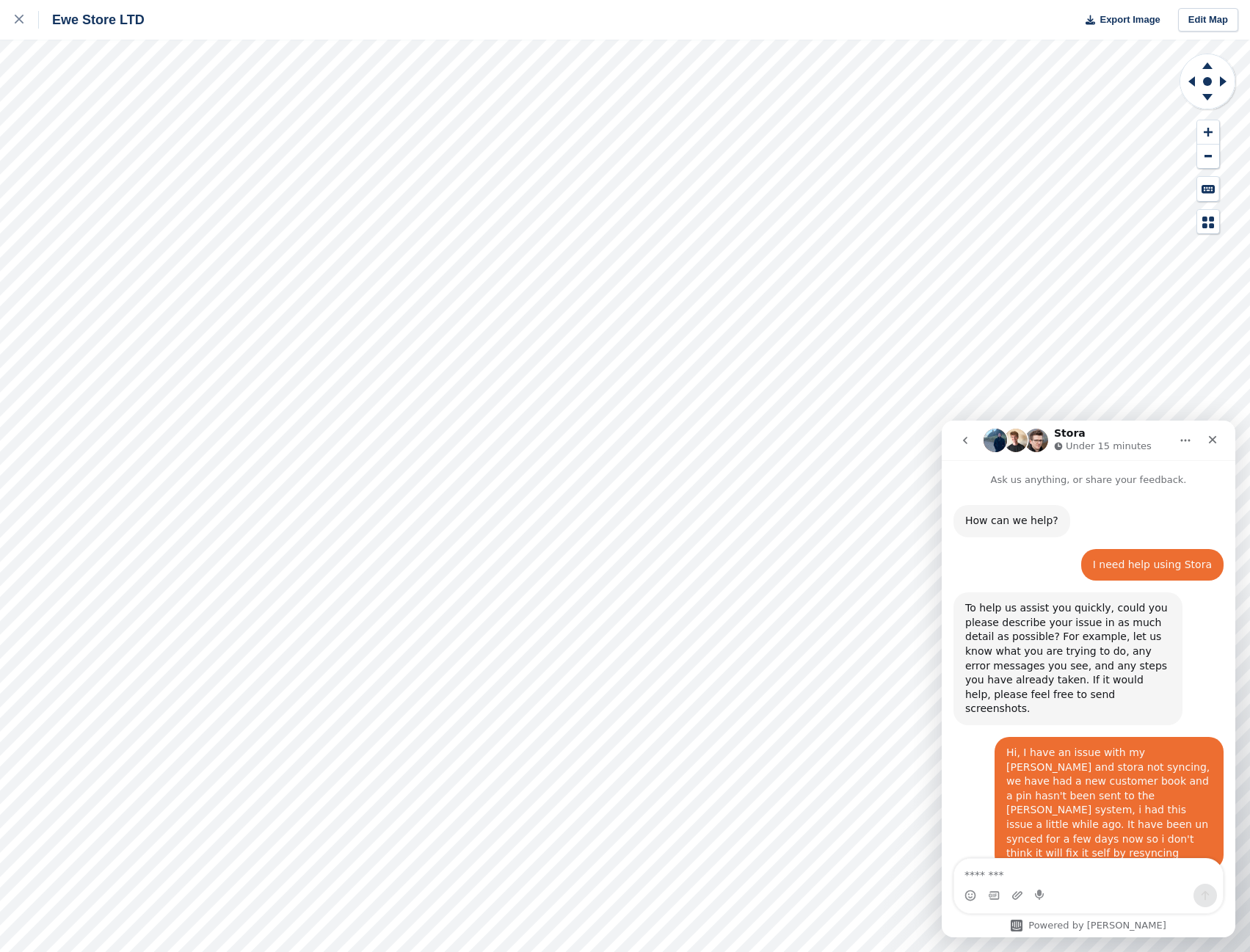
scroll to position [426, 0]
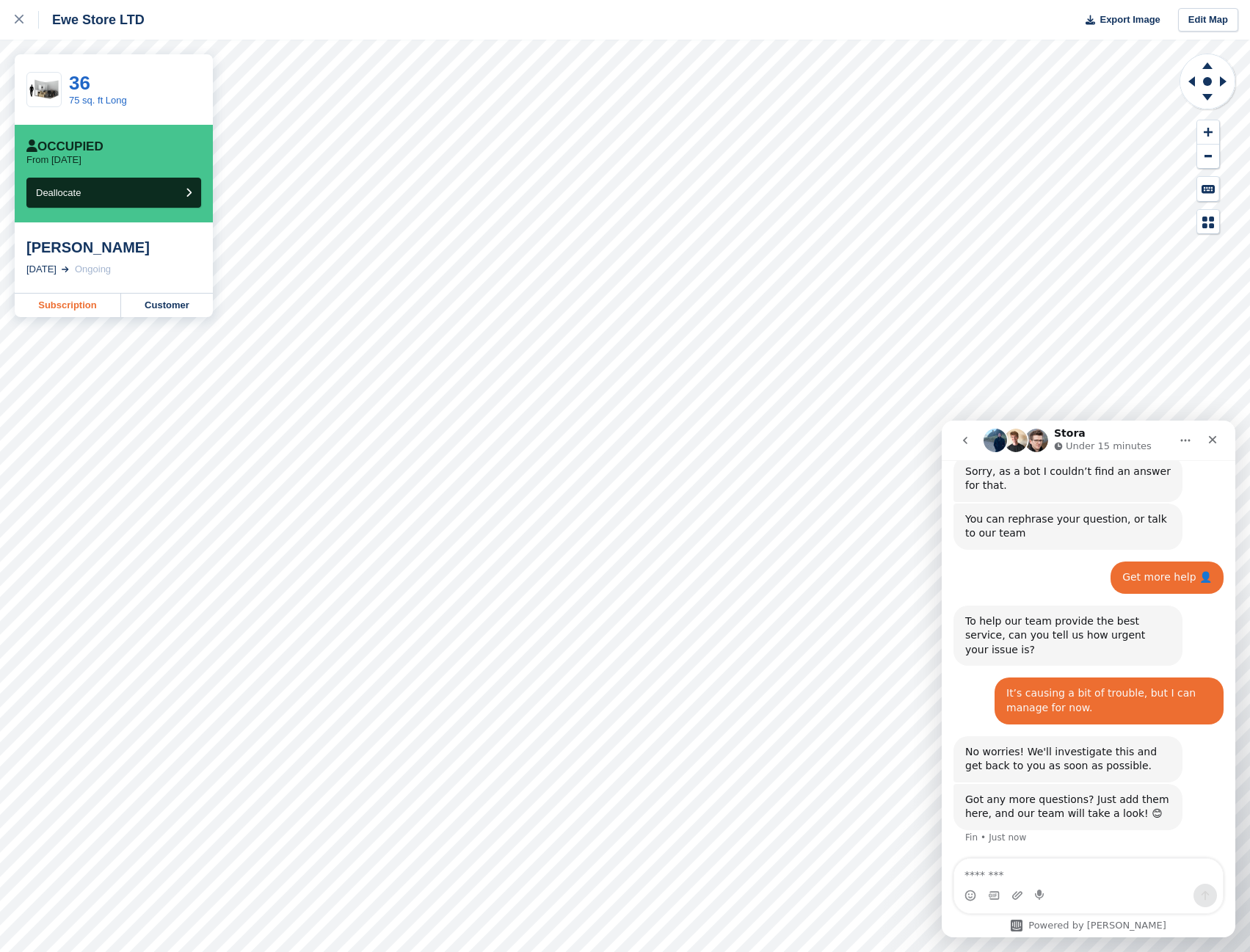
click at [74, 296] on link "Subscription" at bounding box center [68, 305] width 107 height 23
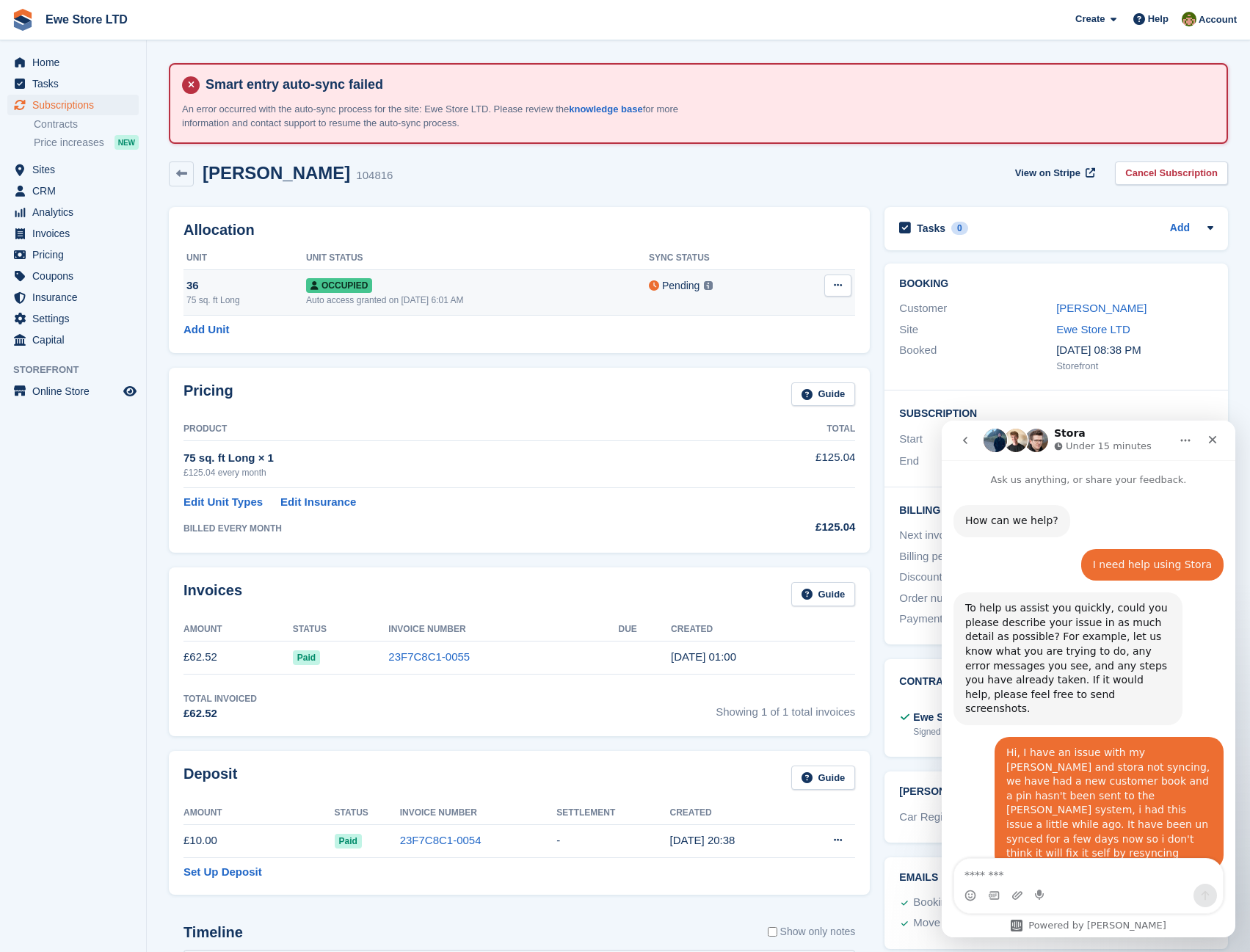
scroll to position [426, 0]
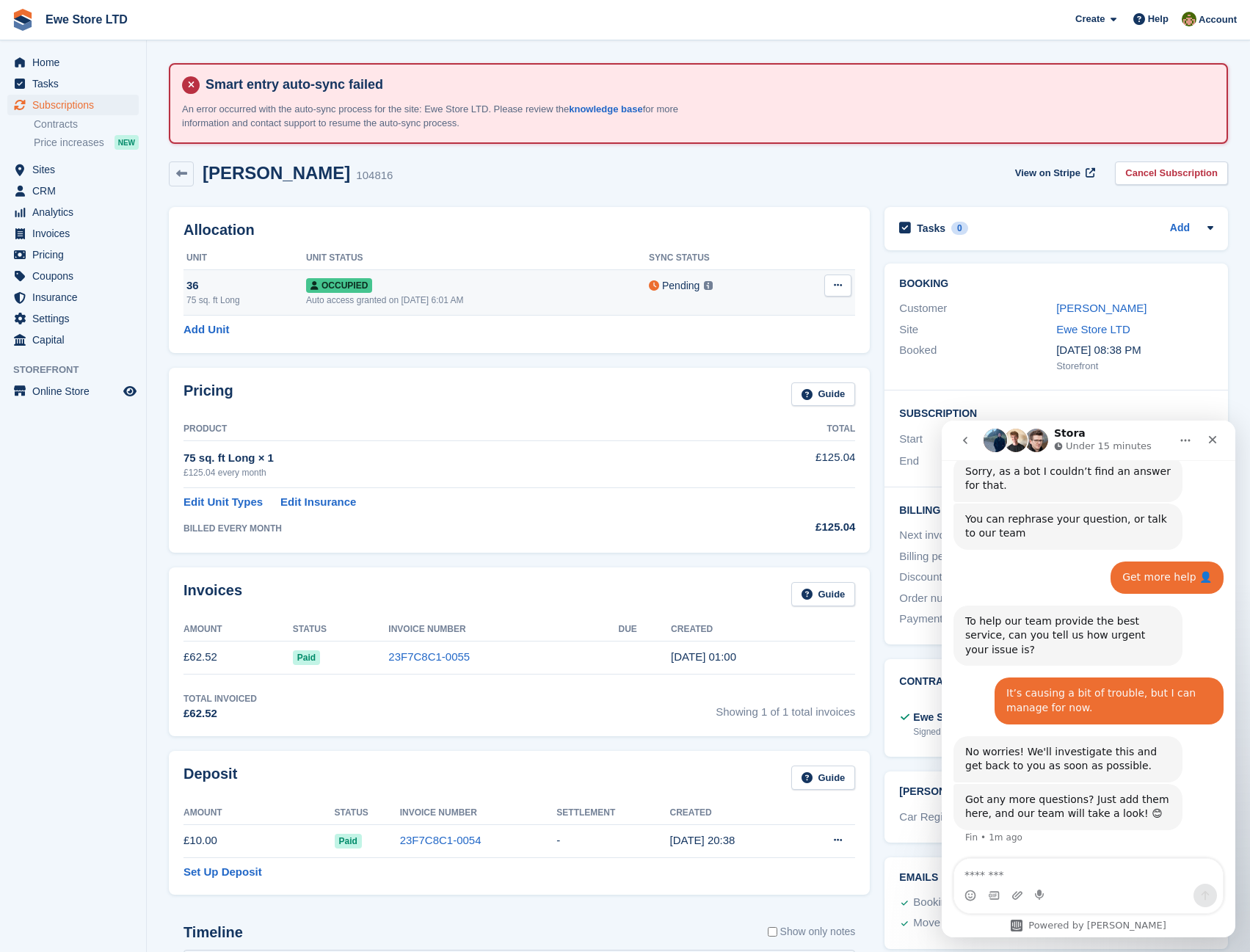
click at [833, 286] on button at bounding box center [838, 285] width 27 height 22
click at [746, 275] on td "Pending This unit will be synced with Paxton (Net2) within 1 minute Learn more →" at bounding box center [719, 293] width 140 height 45
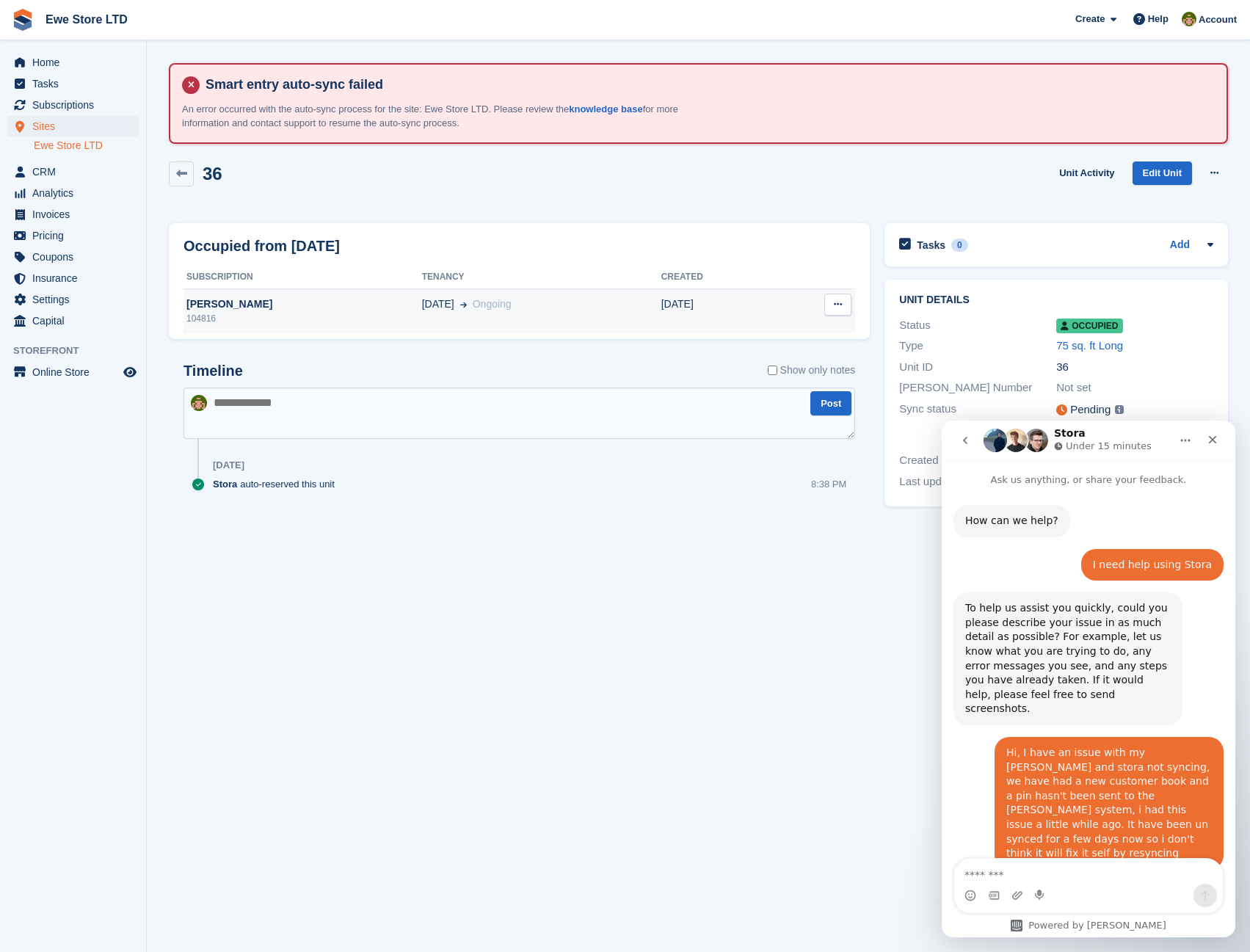
scroll to position [426, 0]
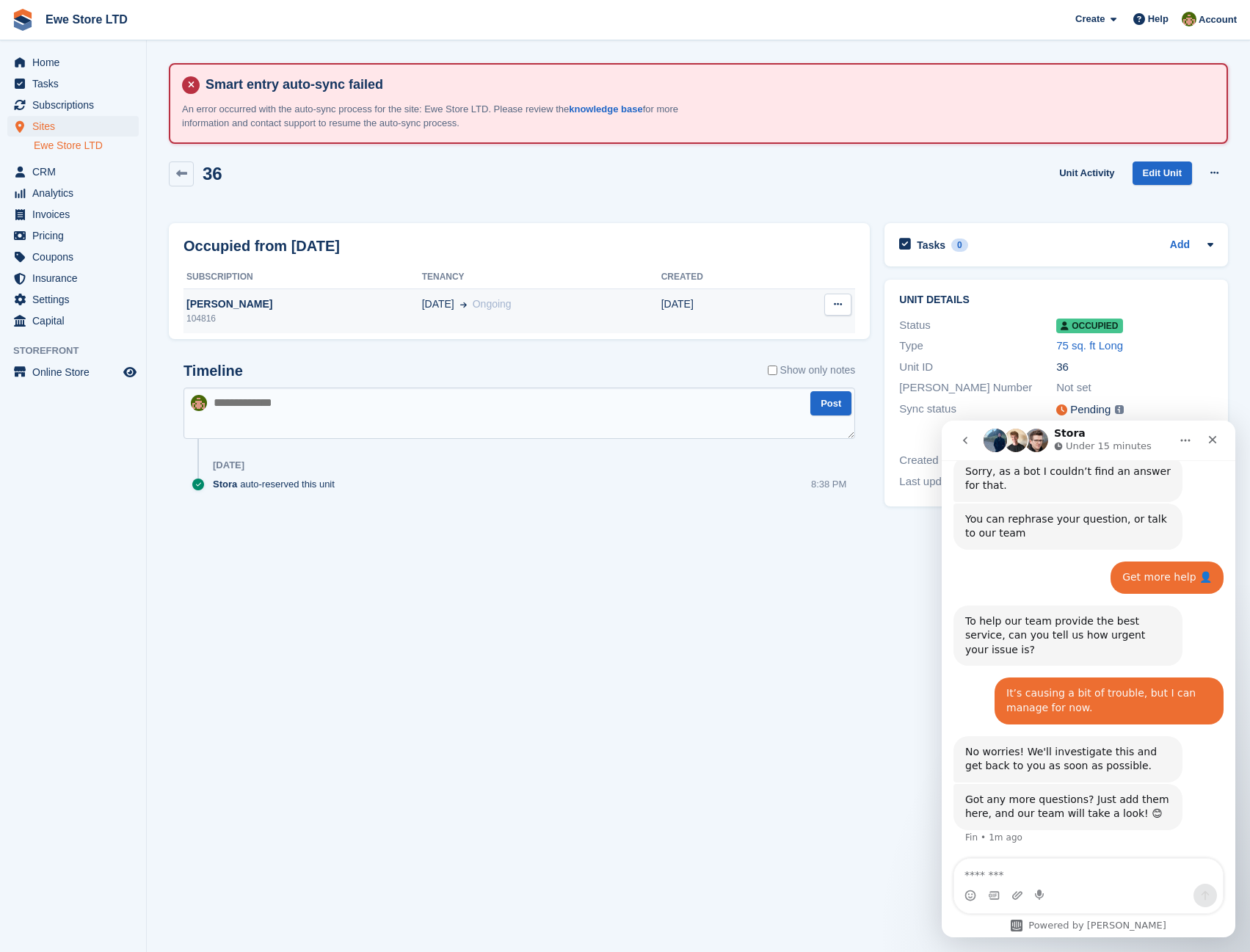
click at [751, 312] on td "[DATE]" at bounding box center [717, 311] width 112 height 44
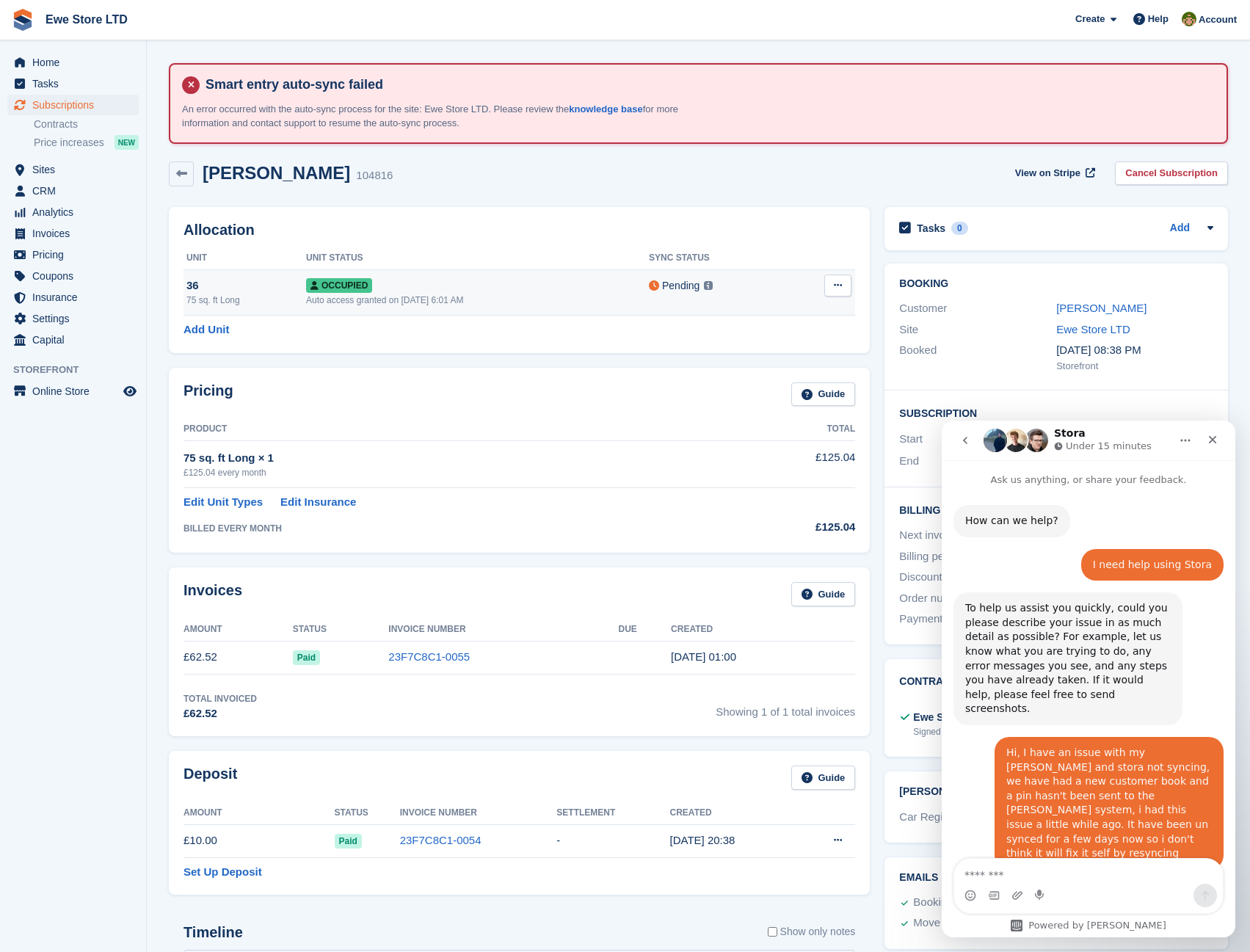
scroll to position [426, 0]
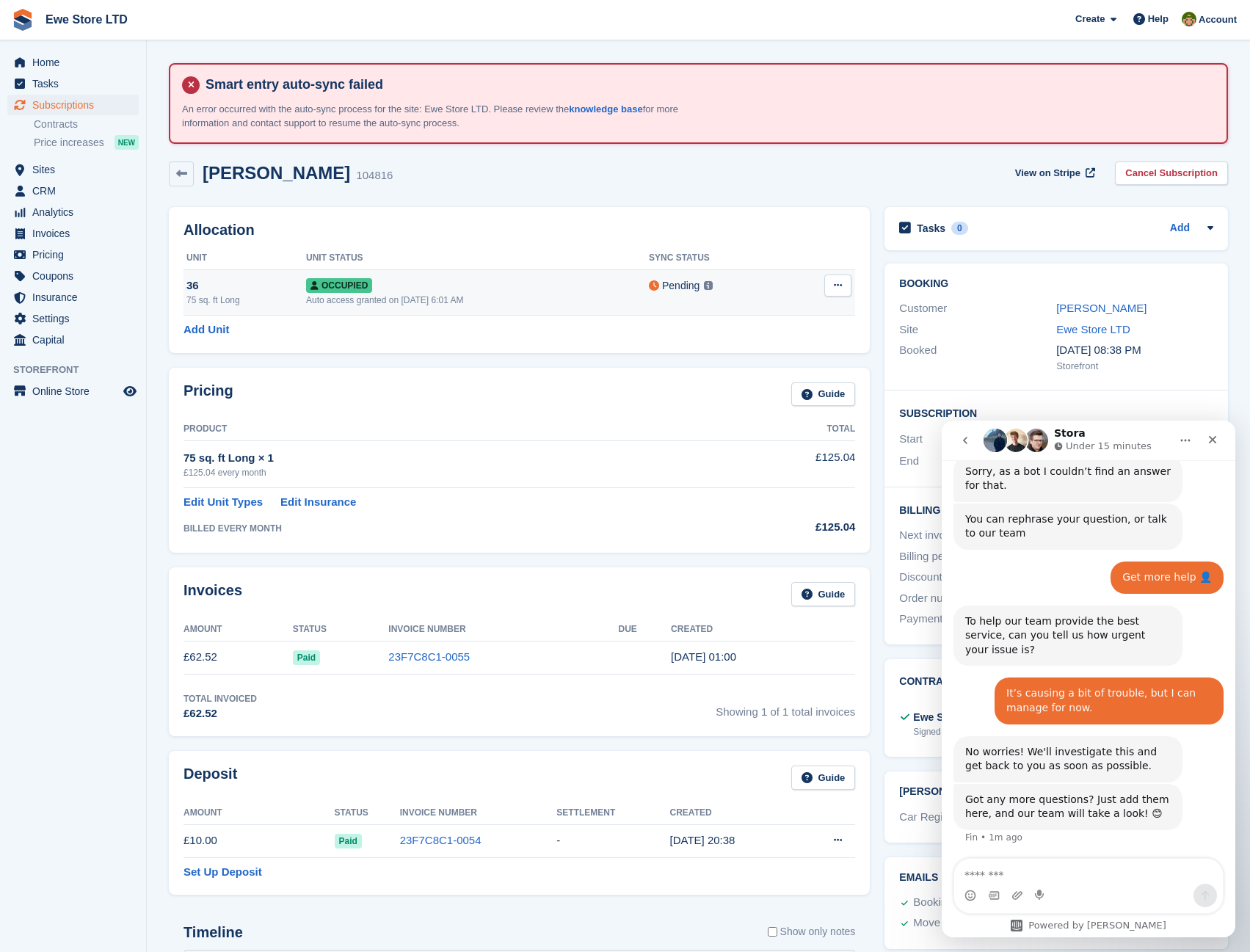
click at [668, 283] on div "Pending" at bounding box center [681, 286] width 37 height 15
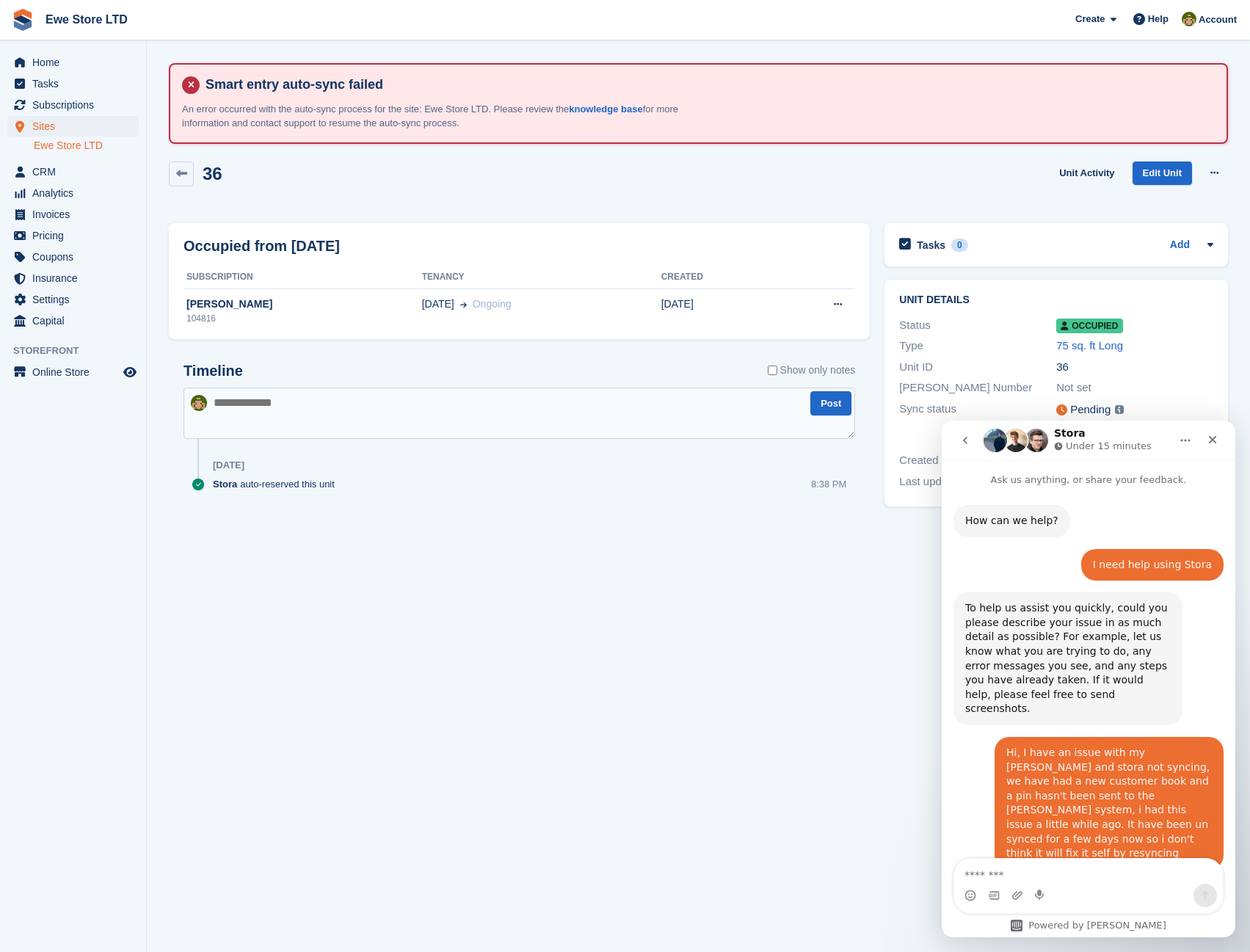
scroll to position [426, 0]
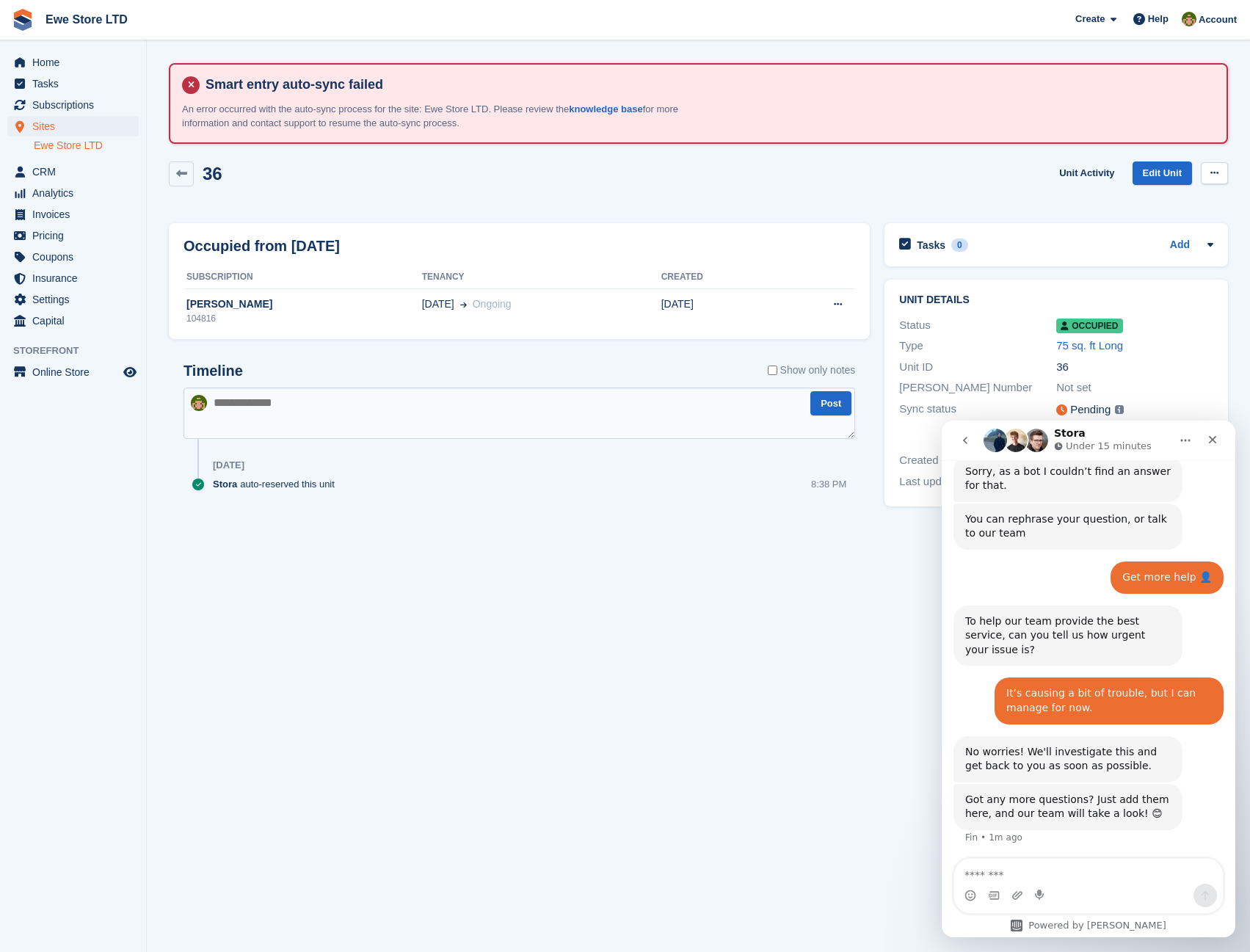
click at [1212, 171] on icon at bounding box center [1214, 173] width 8 height 10
click at [846, 695] on section "Smart entry auto-sync failed An error occurred with the auto-sync process for t…" at bounding box center [698, 476] width 1104 height 952
